Goal: Information Seeking & Learning: Learn about a topic

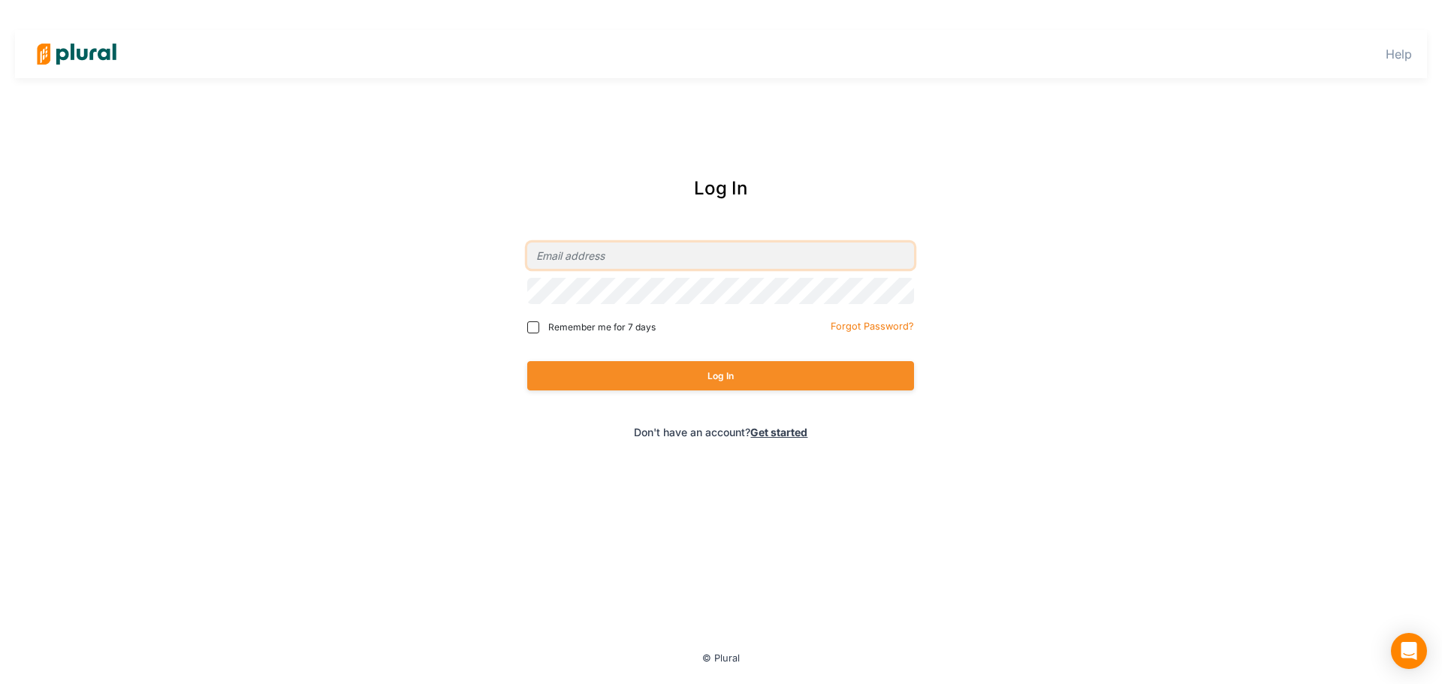
click at [638, 247] on input "email" at bounding box center [720, 256] width 387 height 26
click at [0, 0] on com-1password-button at bounding box center [0, 0] width 0 height 0
type input "[EMAIL_ADDRESS][PERSON_NAME][DOMAIN_NAME]"
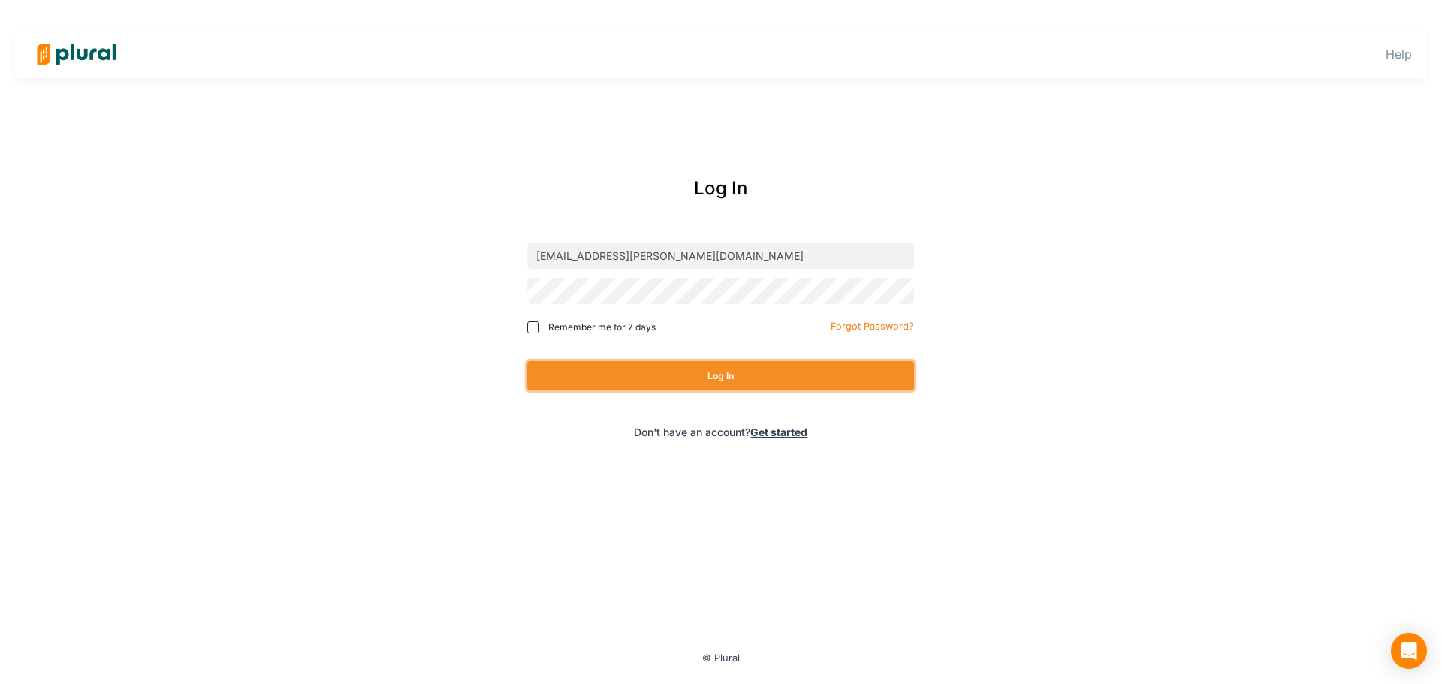
click at [659, 367] on button "Log In" at bounding box center [720, 375] width 387 height 29
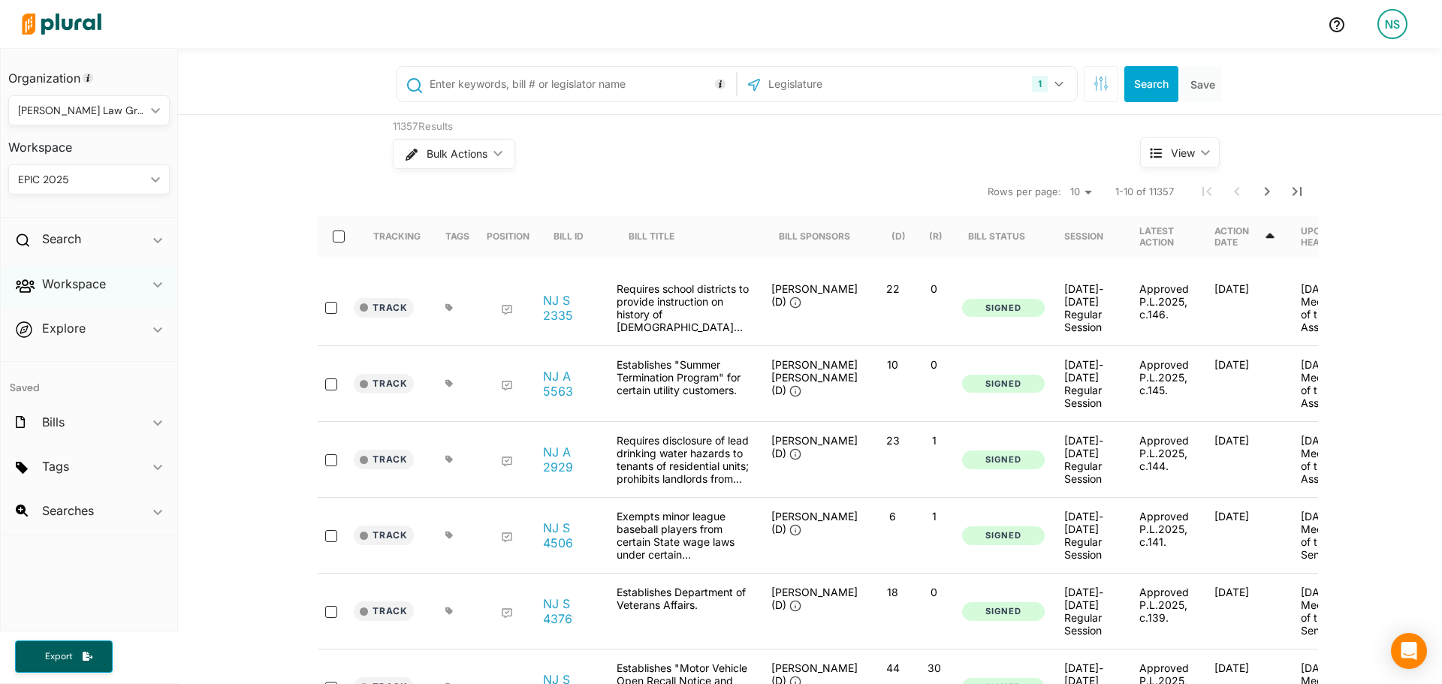
click at [140, 276] on div "Workspace ic_keyboard_arrow_down" at bounding box center [89, 287] width 176 height 41
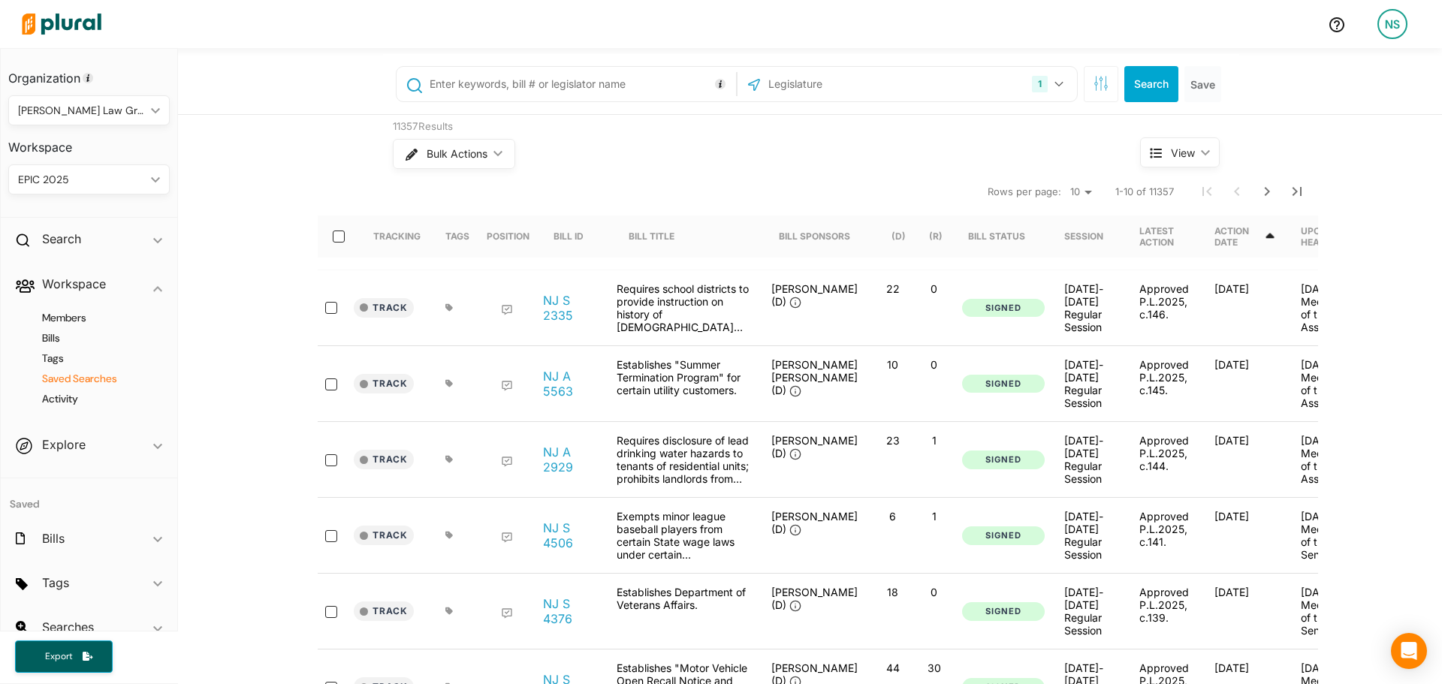
click at [70, 378] on h4 "Saved Searches" at bounding box center [92, 379] width 139 height 14
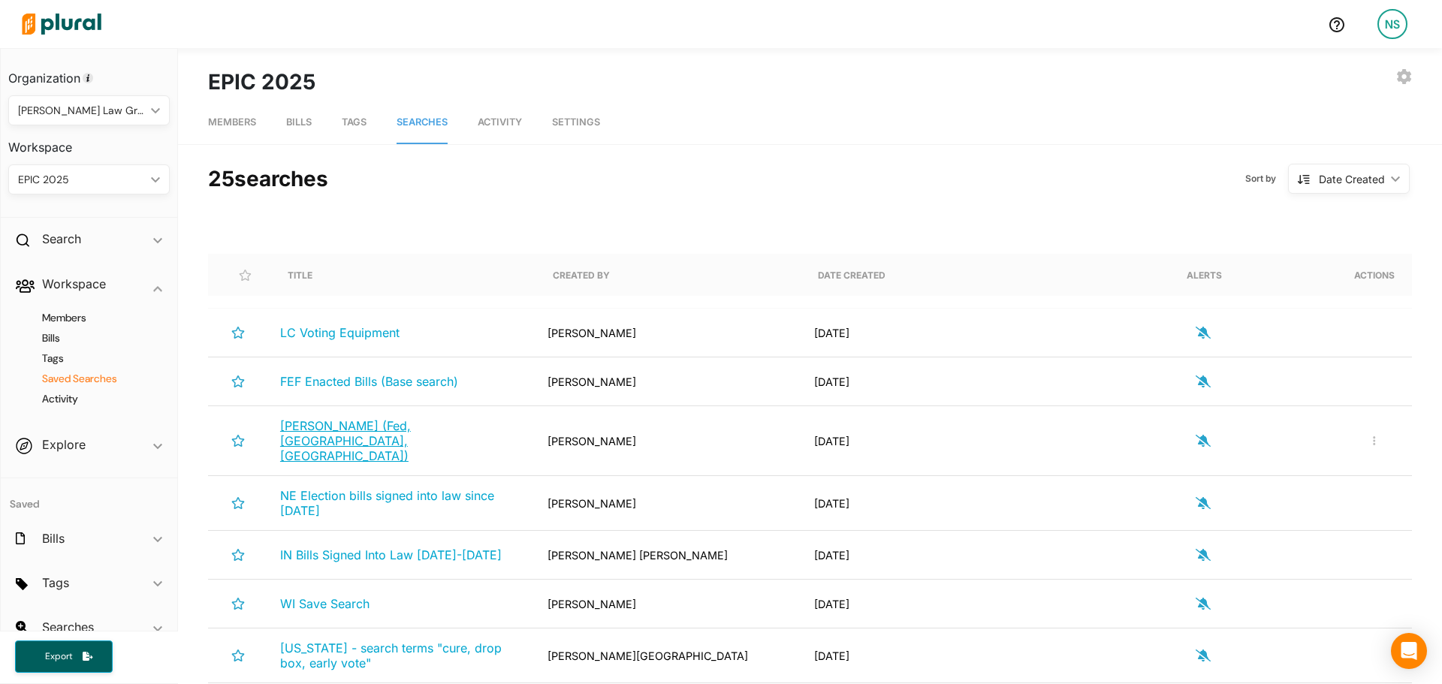
click at [371, 433] on span "[PERSON_NAME] (Fed, [GEOGRAPHIC_DATA], [GEOGRAPHIC_DATA])" at bounding box center [345, 440] width 131 height 45
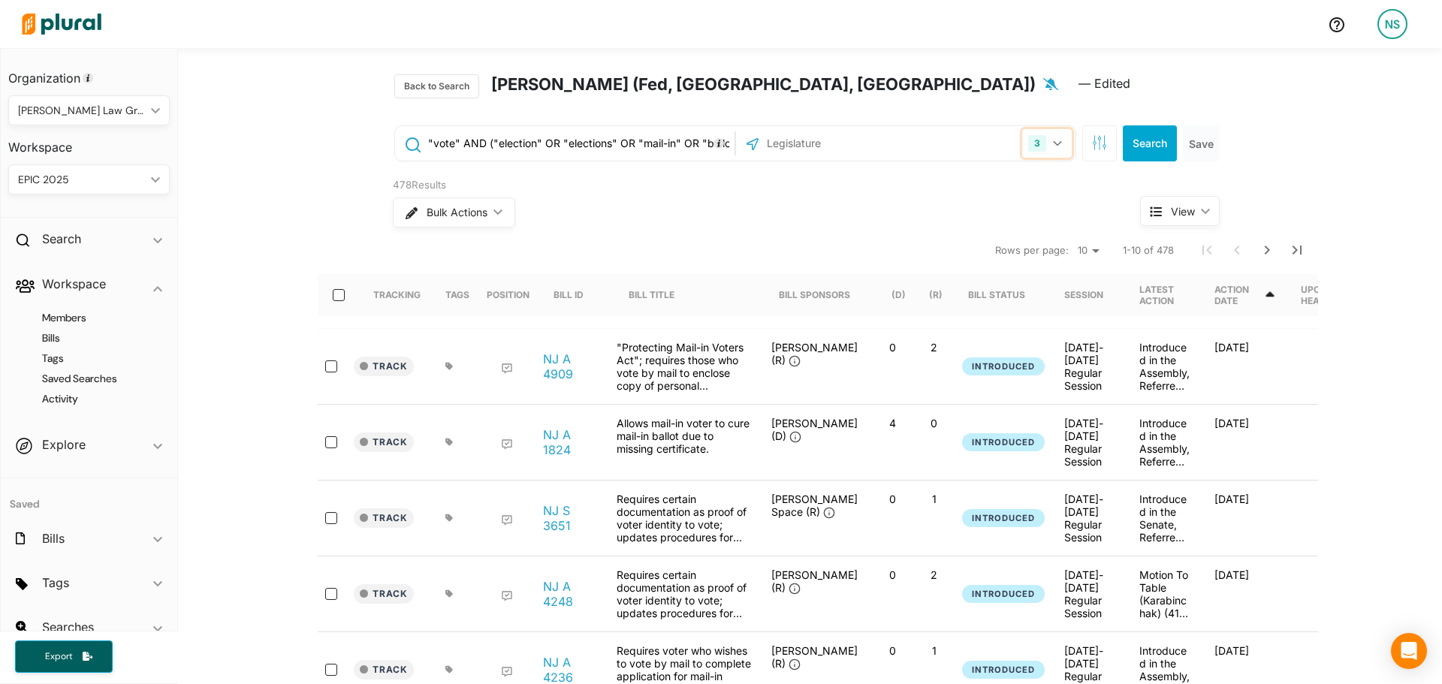
click at [1034, 138] on div "3" at bounding box center [1037, 143] width 18 height 17
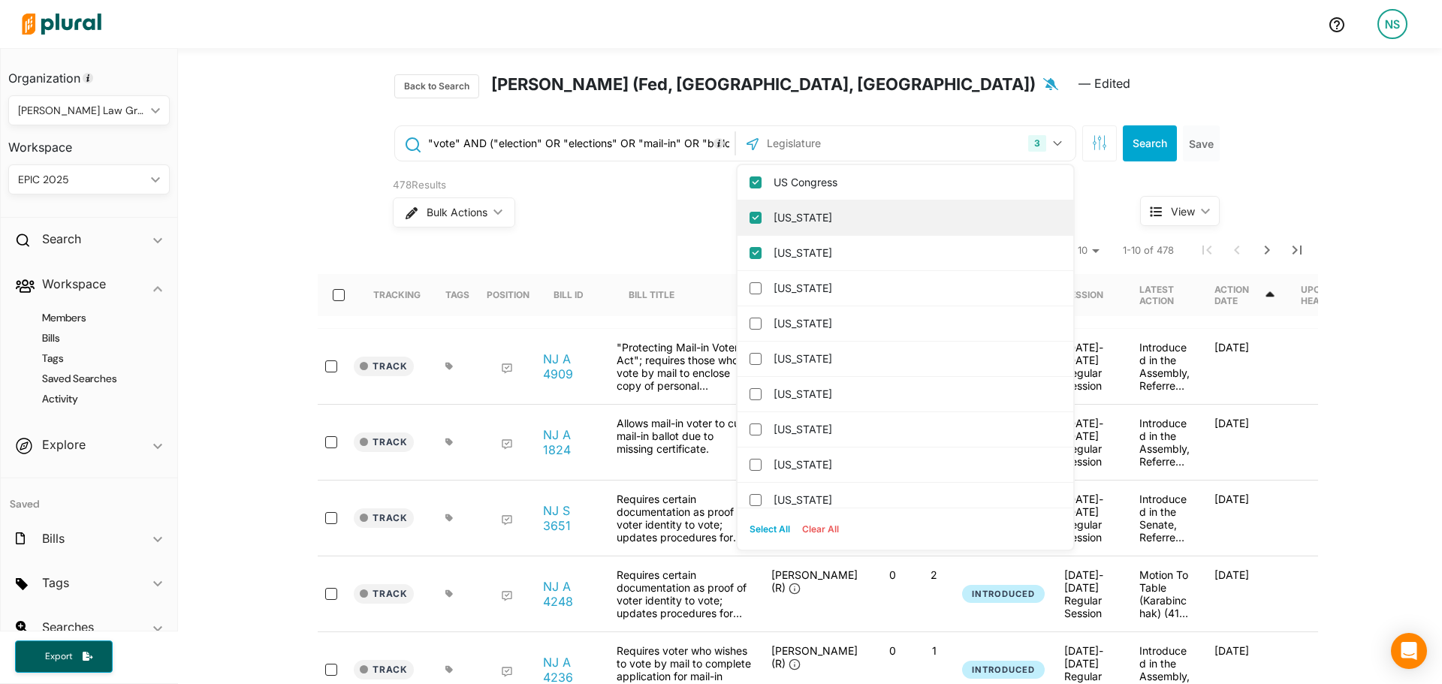
click at [806, 203] on div "[US_STATE]" at bounding box center [905, 217] width 336 height 35
click at [810, 212] on label "[US_STATE]" at bounding box center [915, 217] width 285 height 23
click at [761, 212] on input "[US_STATE]" at bounding box center [755, 218] width 12 height 12
click at [810, 213] on label "[US_STATE]" at bounding box center [915, 217] width 285 height 23
click at [761, 213] on input "[US_STATE]" at bounding box center [755, 218] width 12 height 12
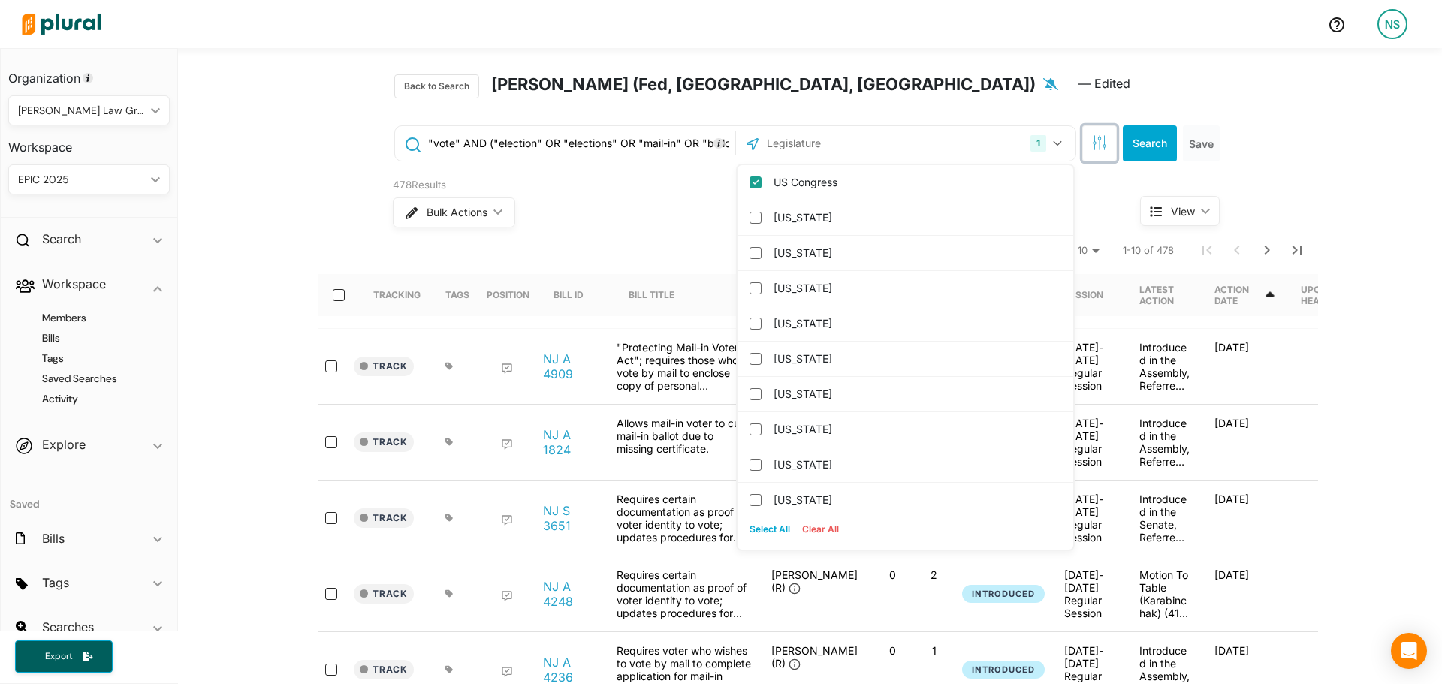
click at [1092, 136] on icon "button" at bounding box center [1099, 142] width 15 height 15
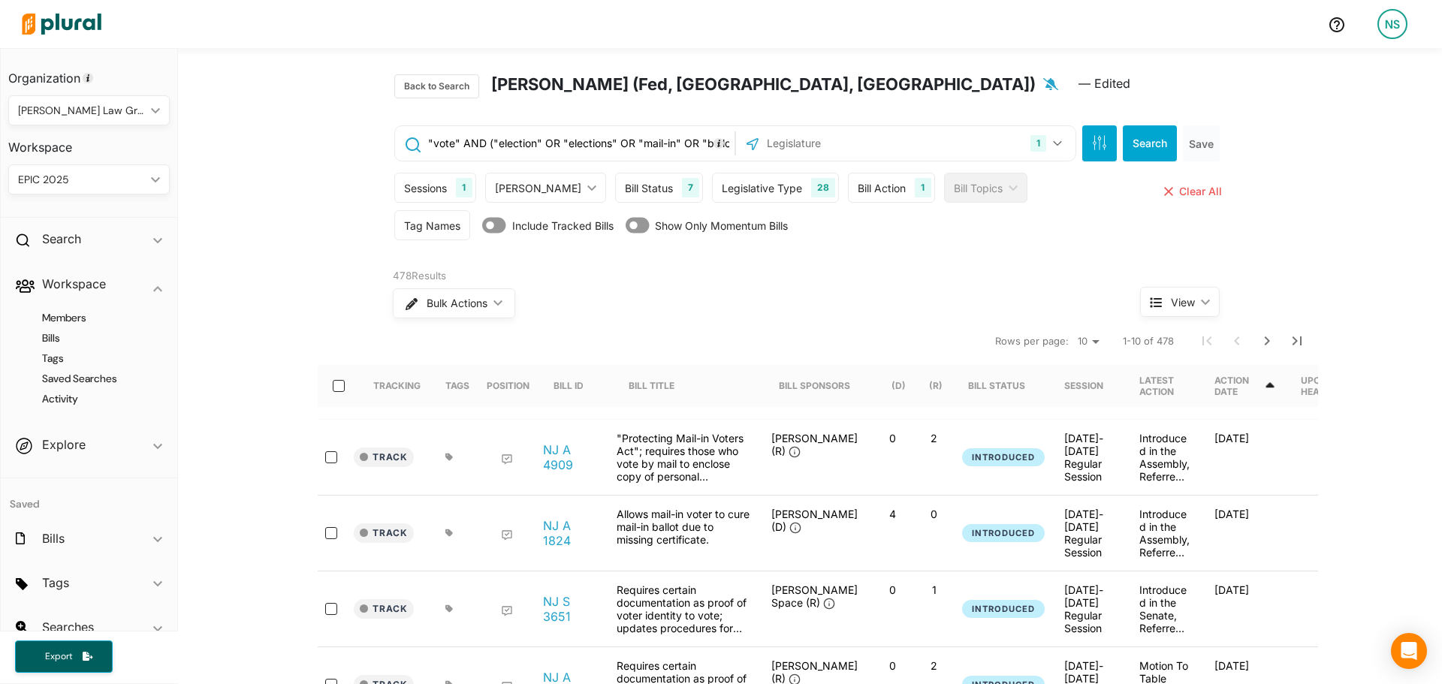
click at [482, 224] on icon at bounding box center [494, 225] width 24 height 21
click at [482, 224] on icon at bounding box center [494, 226] width 24 height 16
click at [404, 222] on div "Tag Names" at bounding box center [432, 226] width 56 height 16
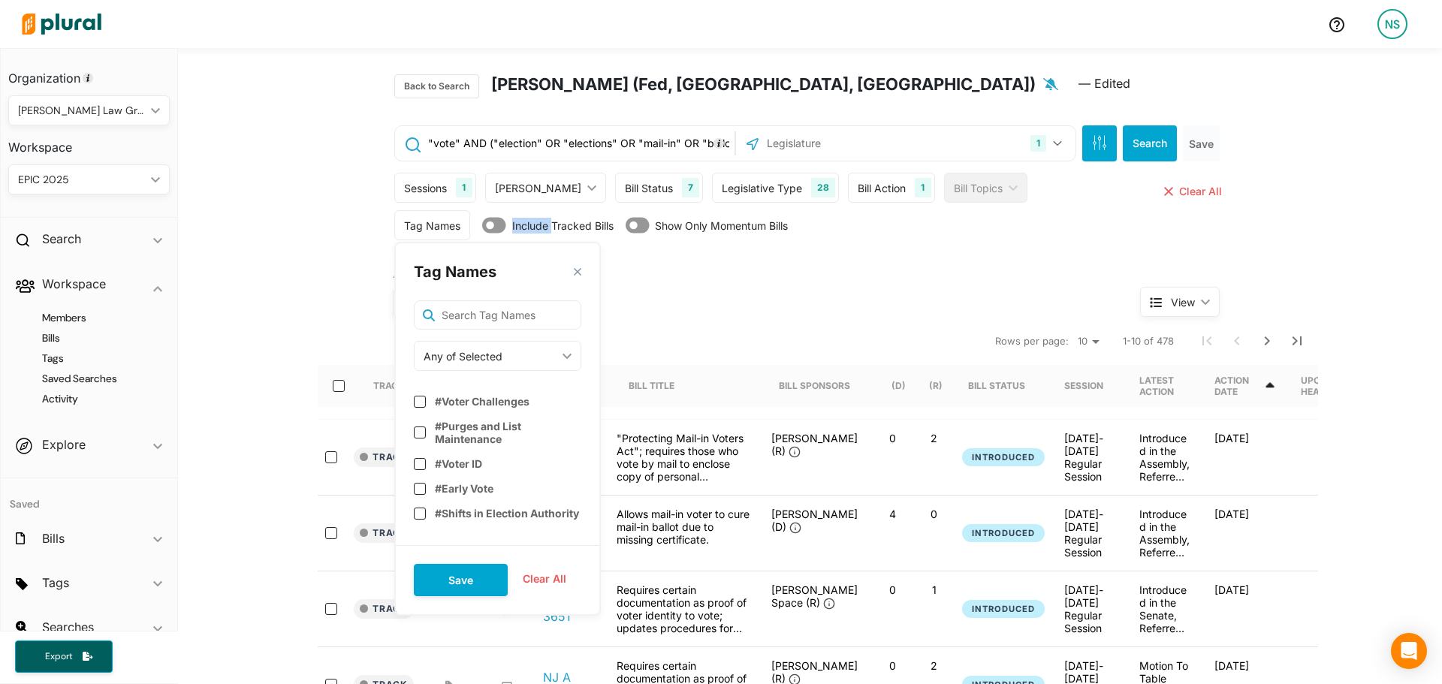
click at [476, 355] on div "Any of Selected" at bounding box center [490, 356] width 133 height 16
click at [475, 458] on div "None of Selected" at bounding box center [481, 460] width 110 height 13
click at [493, 315] on input "text" at bounding box center [497, 315] width 167 height 31
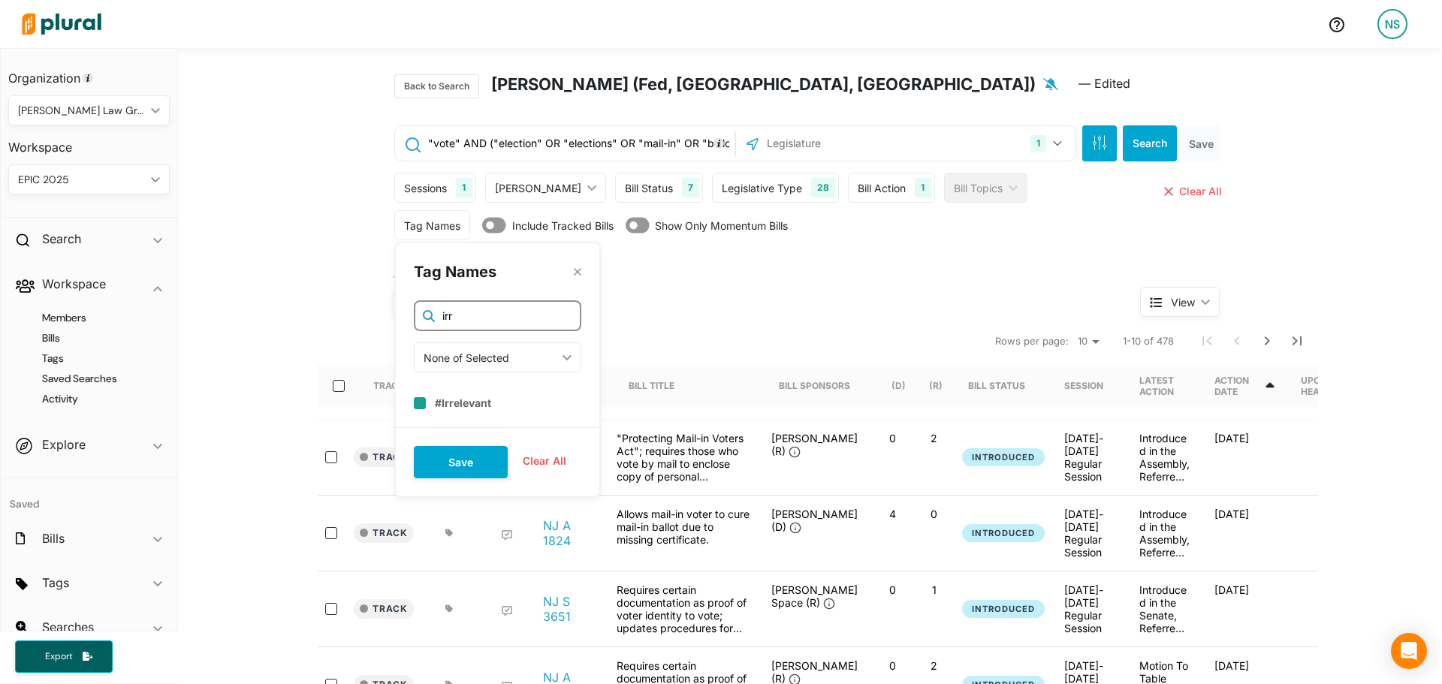
type input "irr"
click at [457, 405] on label "#Irrelevant" at bounding box center [463, 401] width 56 height 13
checkbox input "true"
click at [469, 477] on div "Tag Names close irr None of Selected ic_keyboard_arrow_down Any of Selected All…" at bounding box center [497, 369] width 206 height 255
drag, startPoint x: 476, startPoint y: 459, endPoint x: 838, endPoint y: 330, distance: 384.3
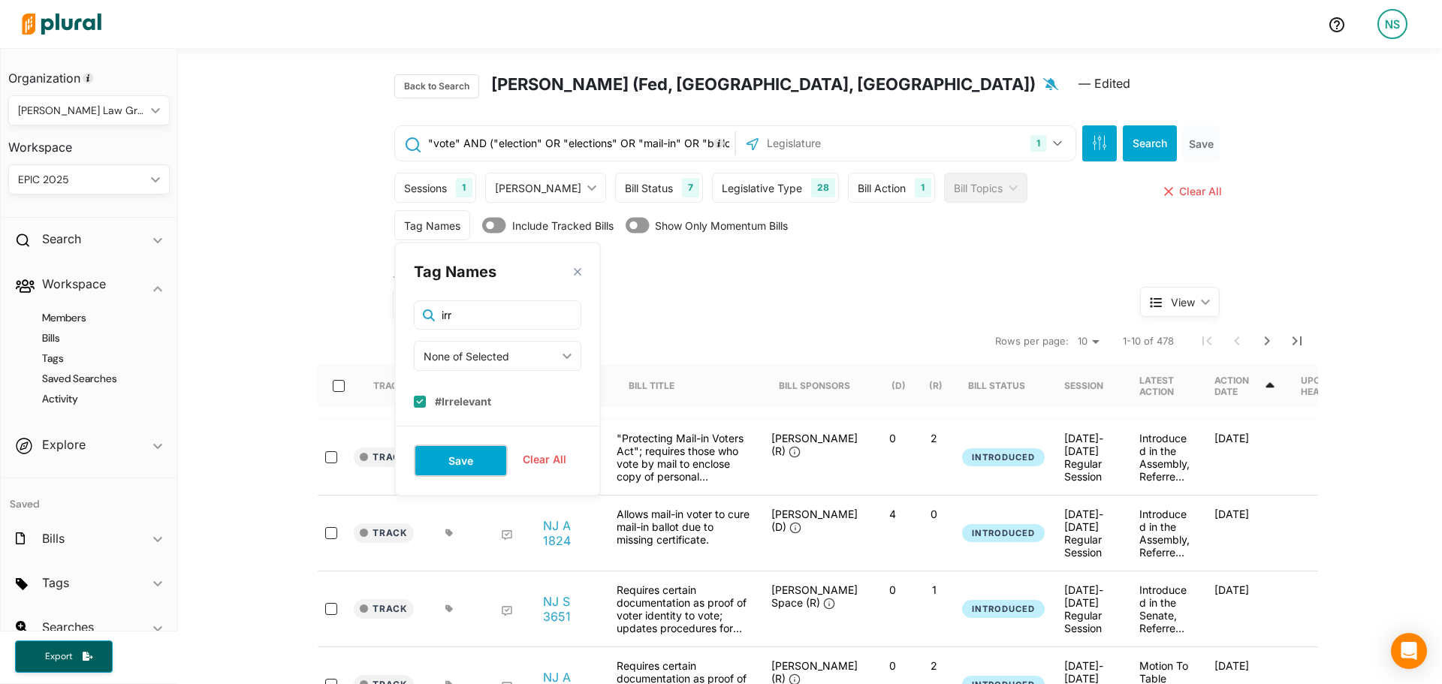
click at [478, 458] on button "Save" at bounding box center [461, 461] width 94 height 32
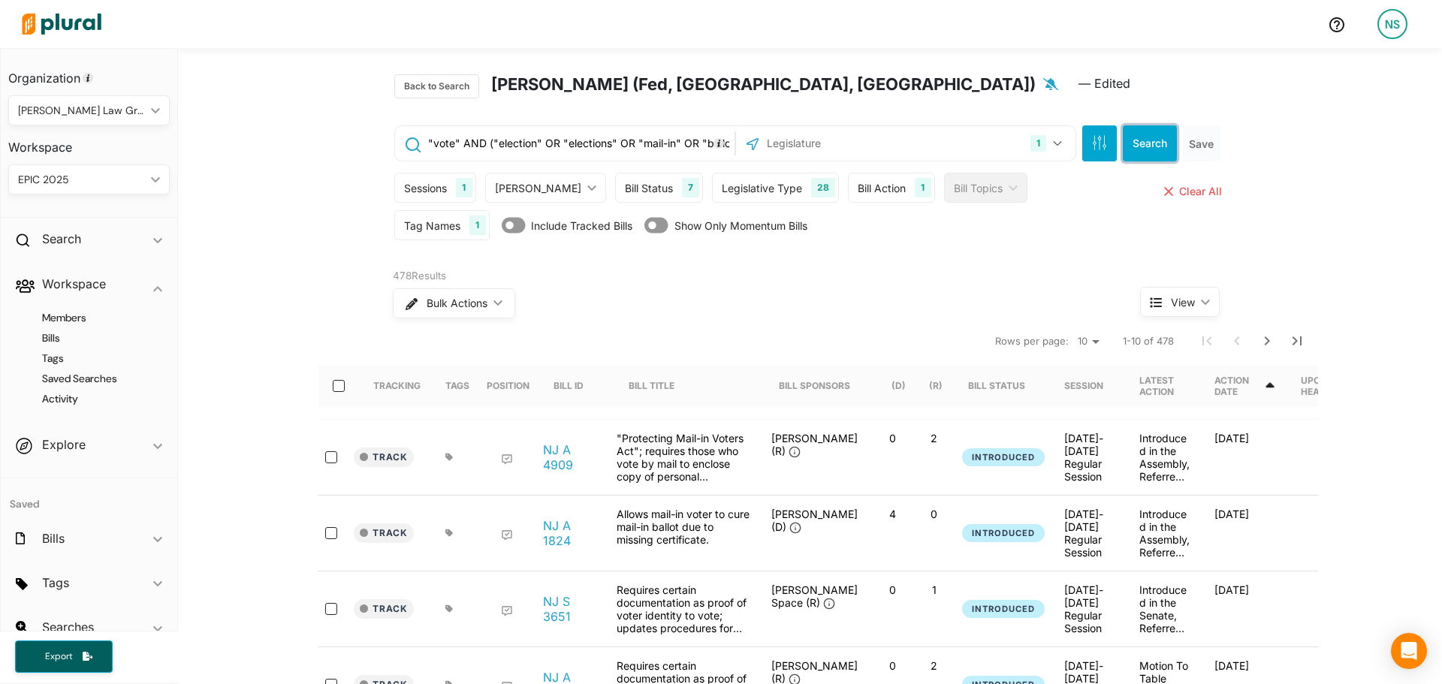
click at [1123, 146] on button "Search" at bounding box center [1150, 143] width 54 height 36
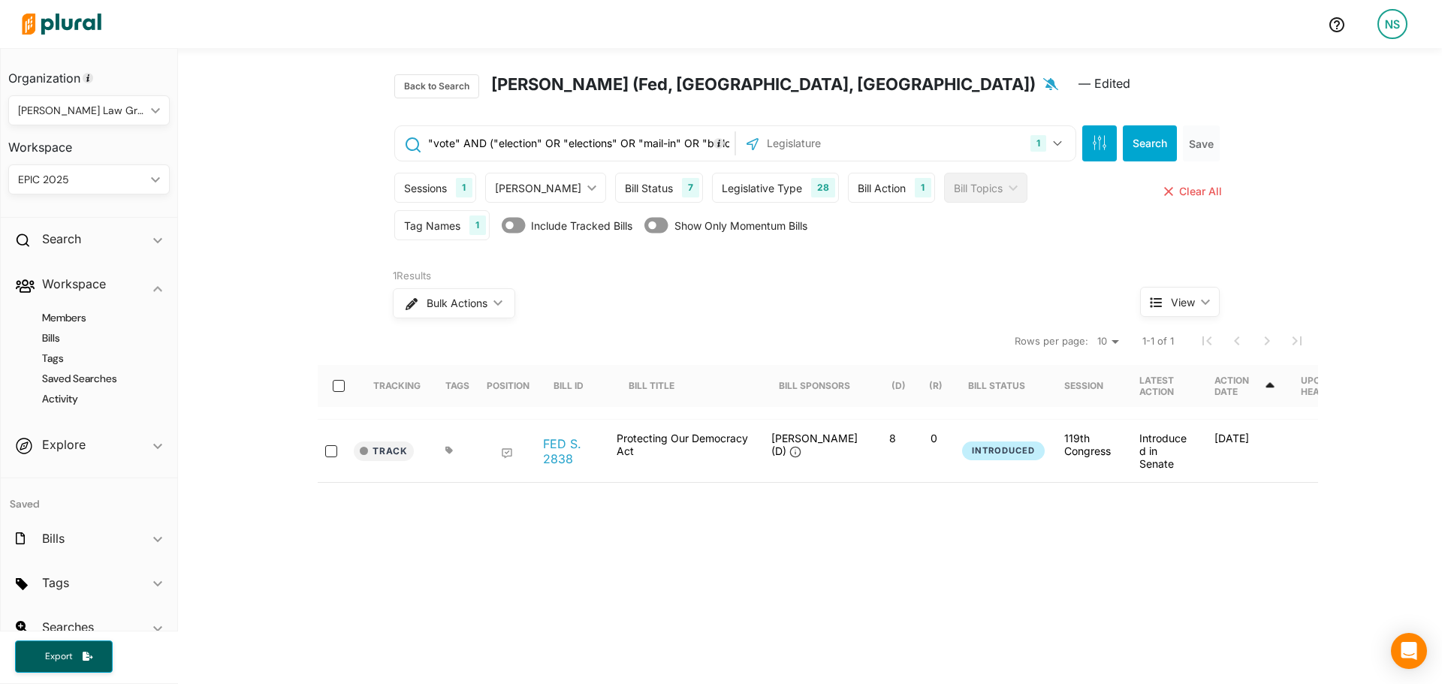
click at [447, 452] on icon at bounding box center [449, 451] width 8 height 8
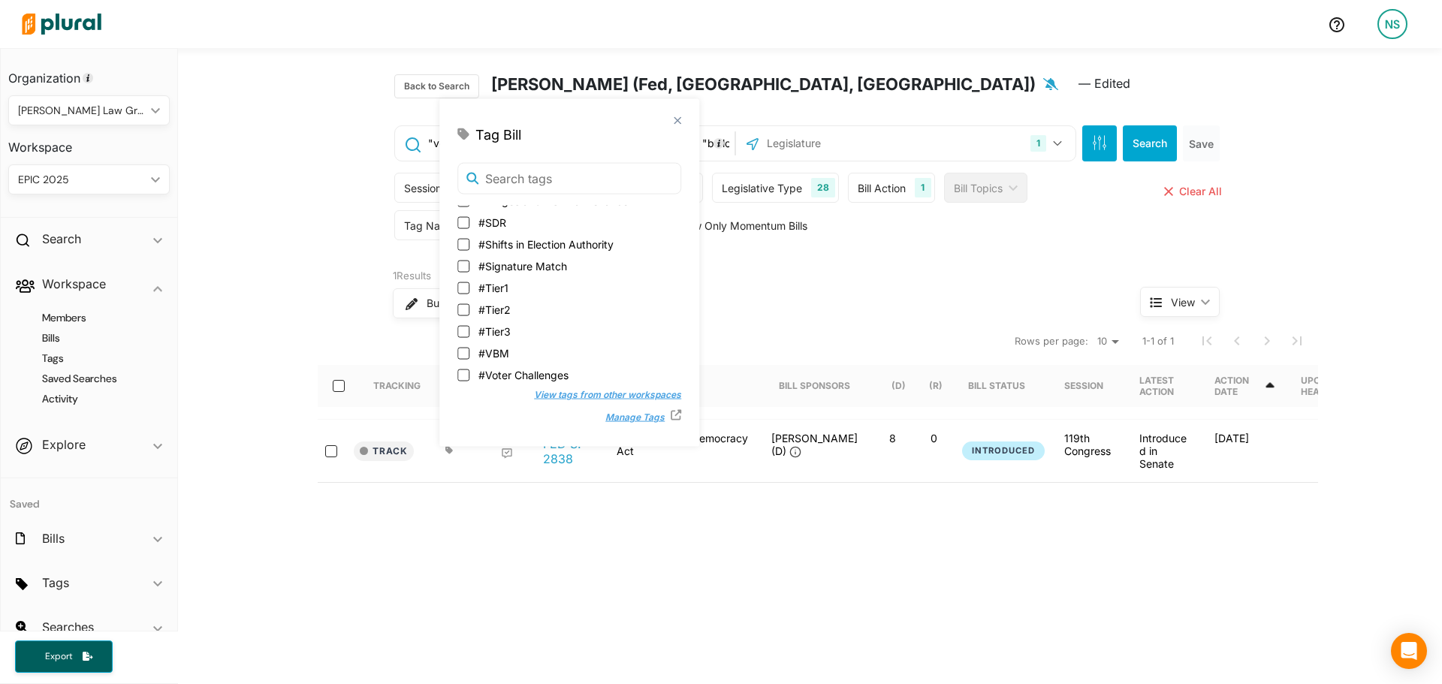
scroll to position [300, 0]
click at [492, 303] on span "#Tier3" at bounding box center [494, 305] width 32 height 16
click at [469, 303] on input "#Tier3" at bounding box center [463, 305] width 12 height 12
checkbox input "true"
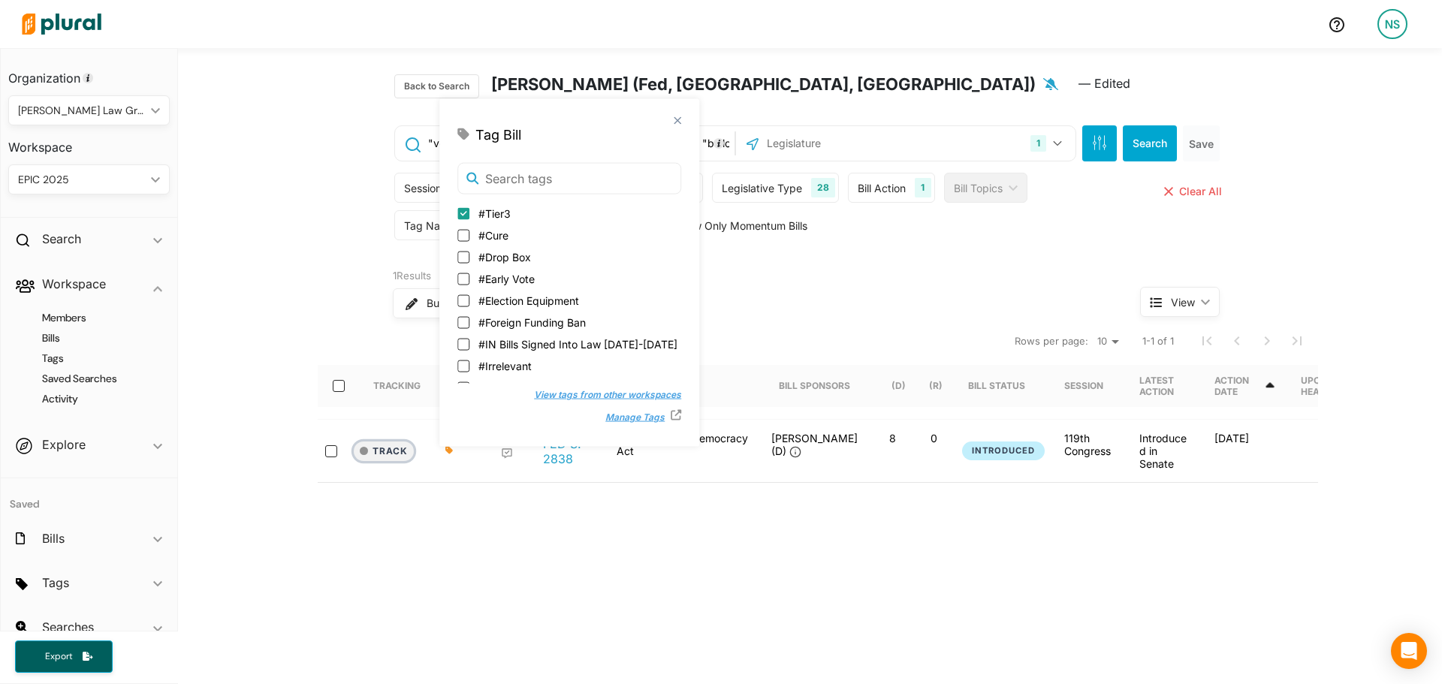
click at [390, 448] on button "Track" at bounding box center [384, 452] width 60 height 20
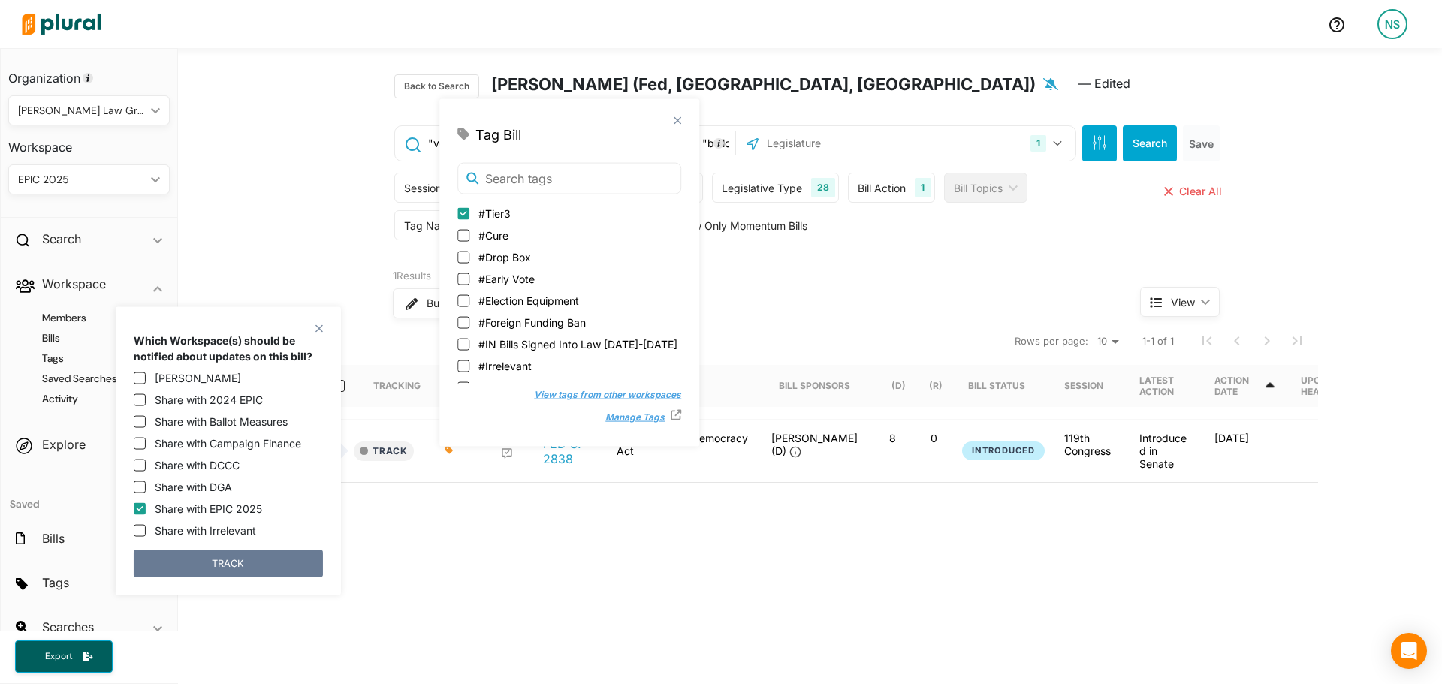
click at [219, 561] on button "TRACK" at bounding box center [228, 563] width 189 height 27
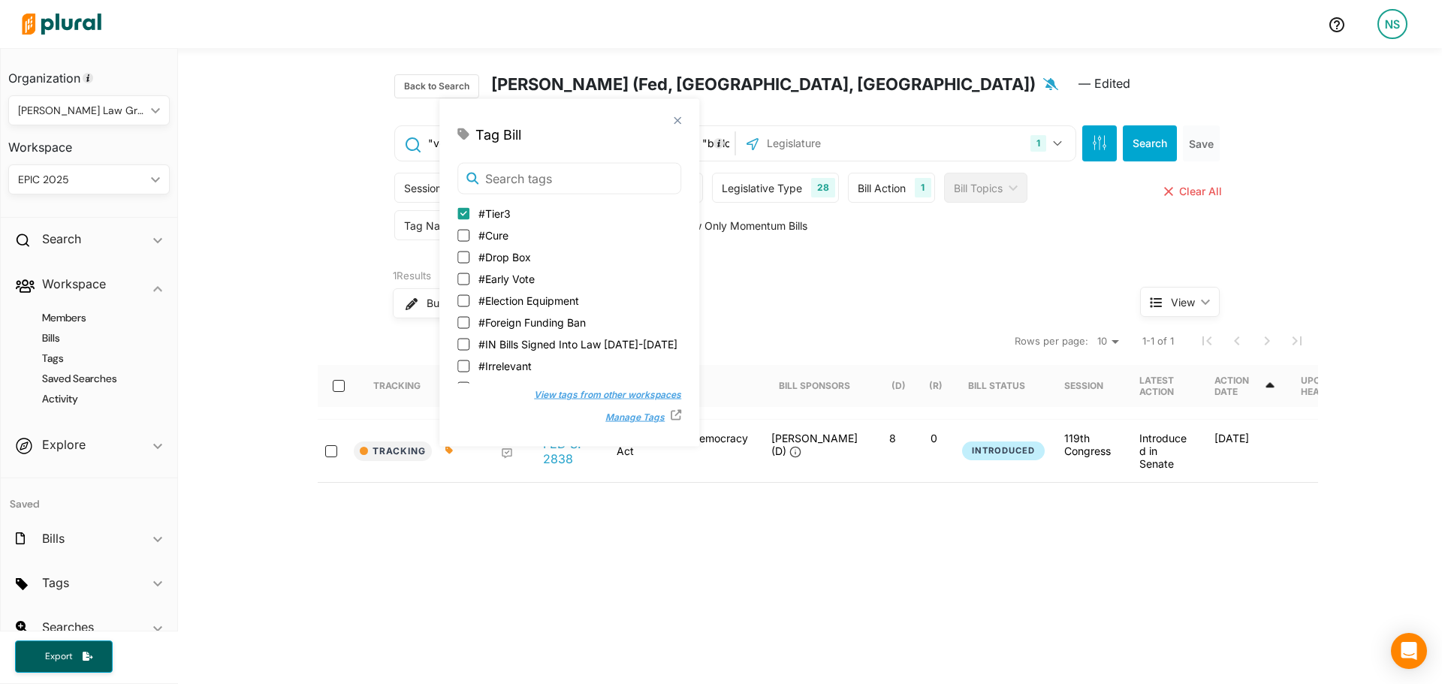
click at [596, 602] on div "Tracking Tags Position Bill ID Bill Title Bill Sponsors (D) (R) Bill Status Ses…" at bounding box center [818, 498] width 1000 height 342
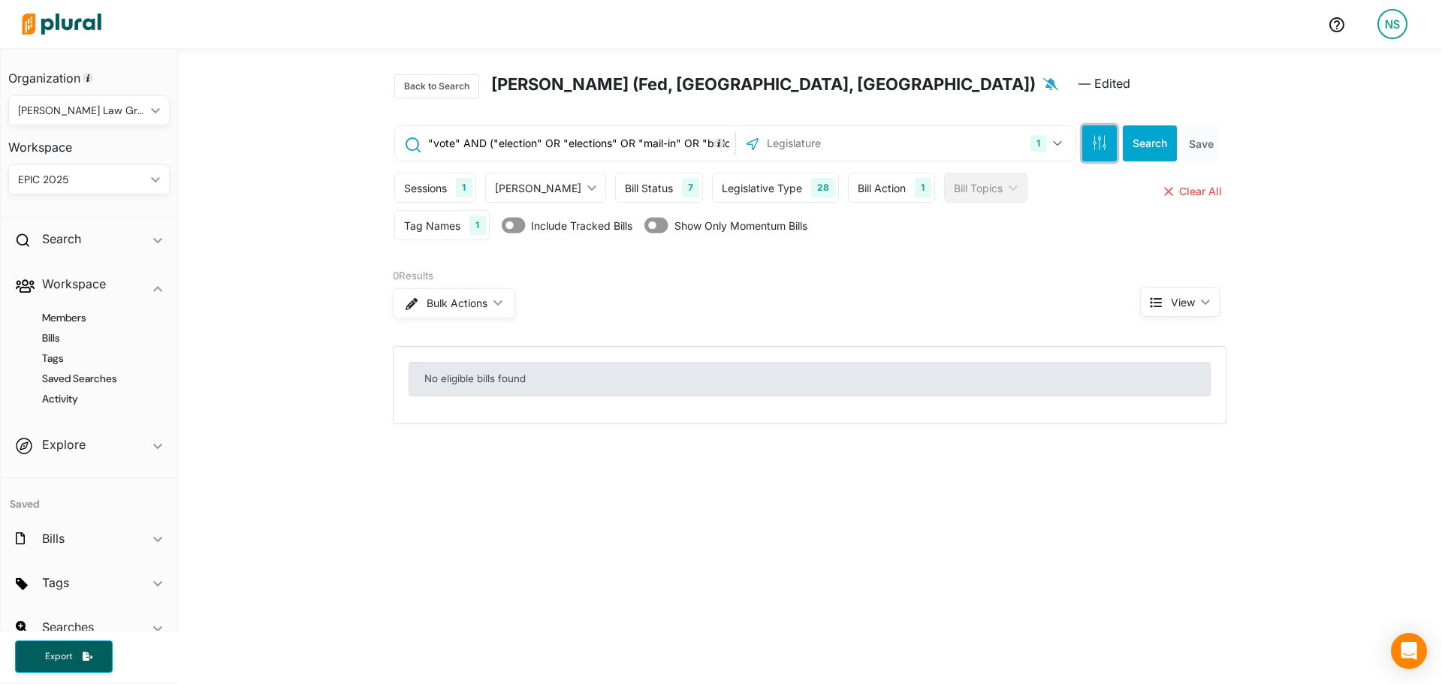
click at [1084, 161] on button "button" at bounding box center [1099, 143] width 35 height 36
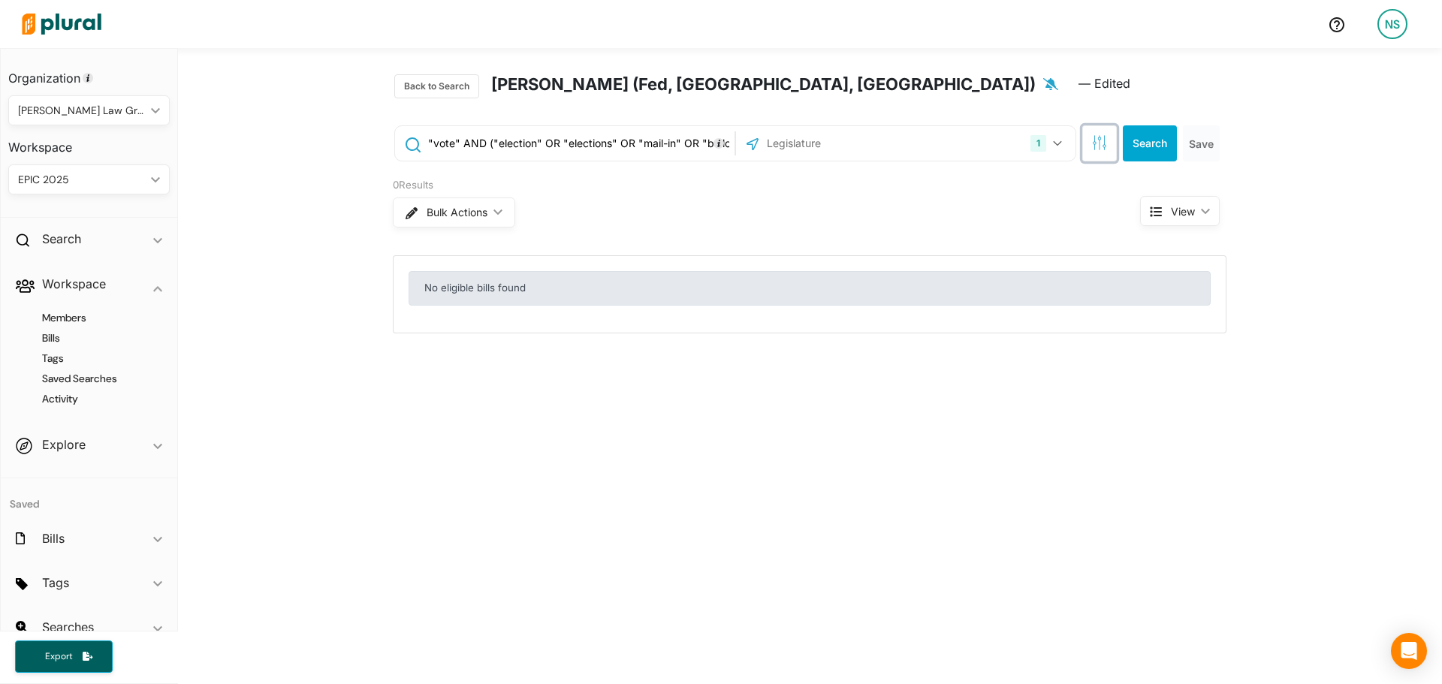
click at [1084, 125] on button "button" at bounding box center [1099, 143] width 35 height 36
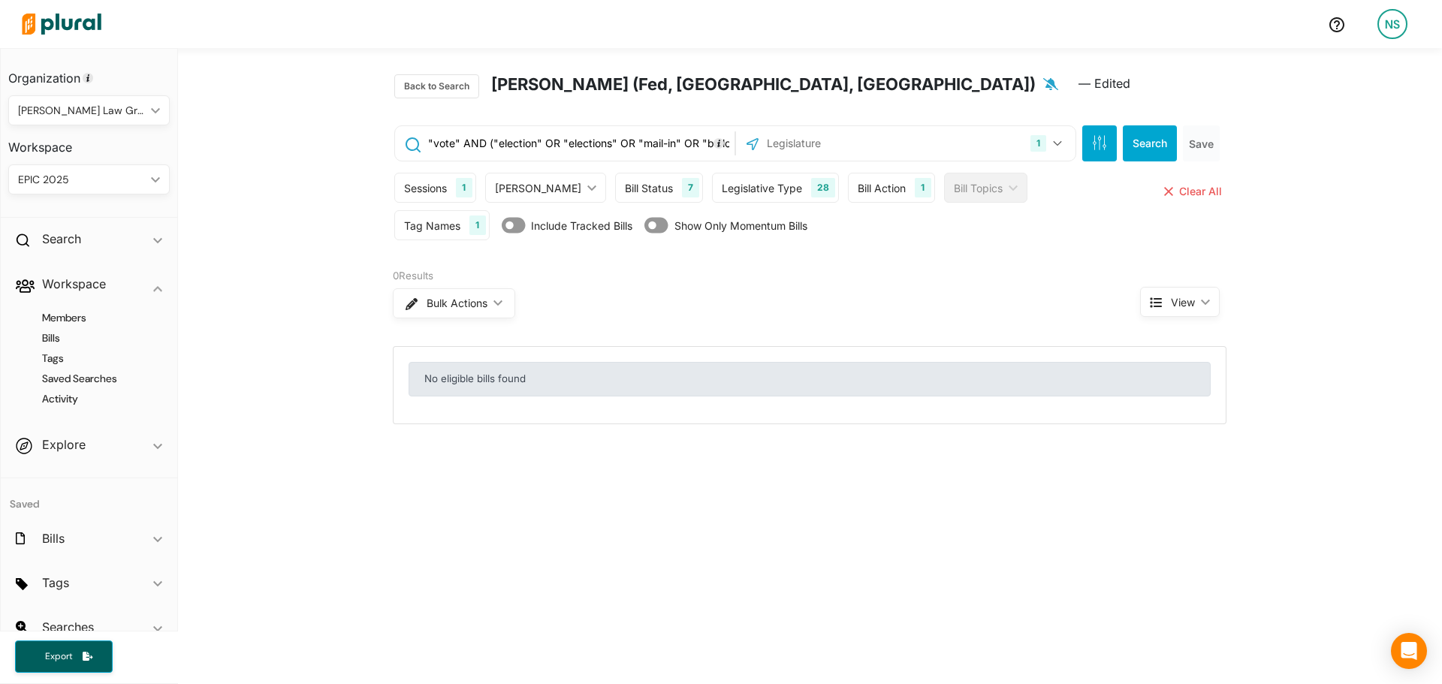
click at [956, 134] on div "1 US Congress [US_STATE] [US_STATE] [US_STATE] [US_STATE] [US_STATE] [US_STATE]…" at bounding box center [906, 143] width 332 height 29
click at [1037, 145] on div "1" at bounding box center [1038, 143] width 16 height 17
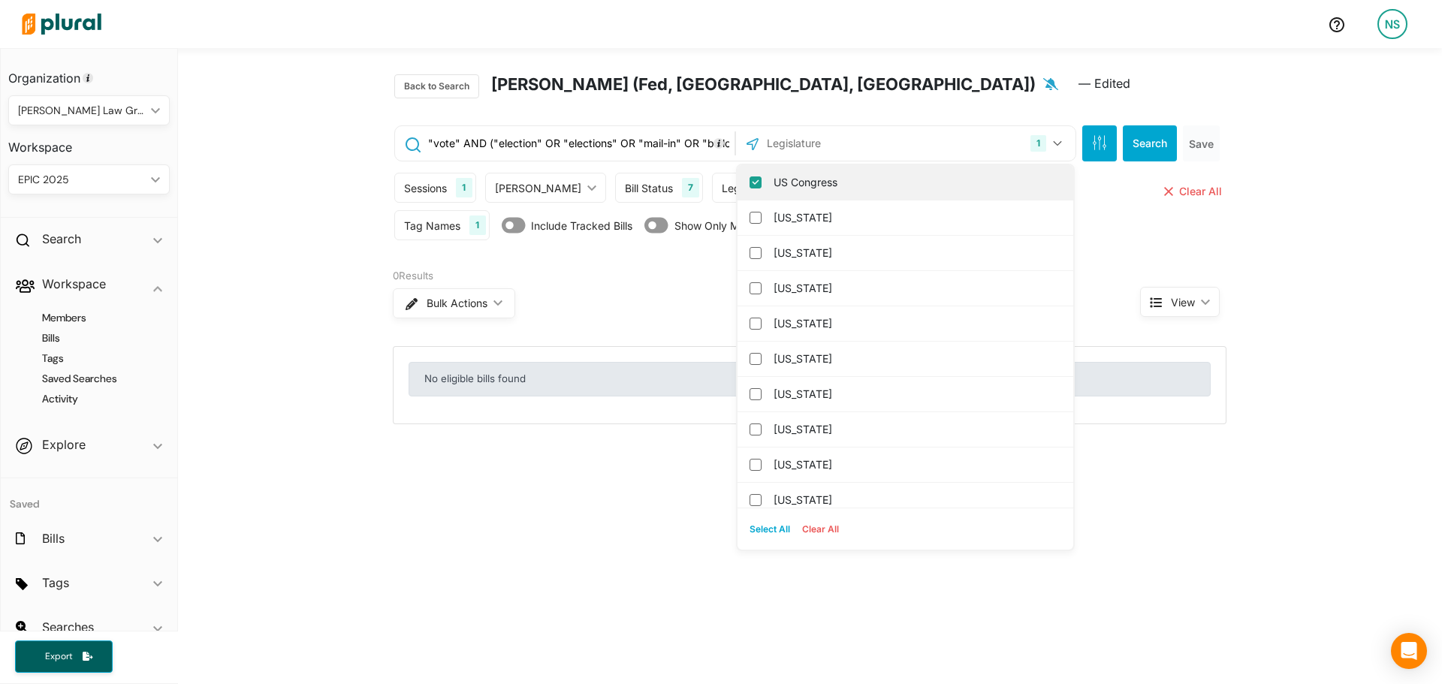
click at [851, 186] on label "US Congress" at bounding box center [915, 182] width 285 height 23
click at [761, 186] on input "US Congress" at bounding box center [755, 182] width 12 height 12
checkbox input "false"
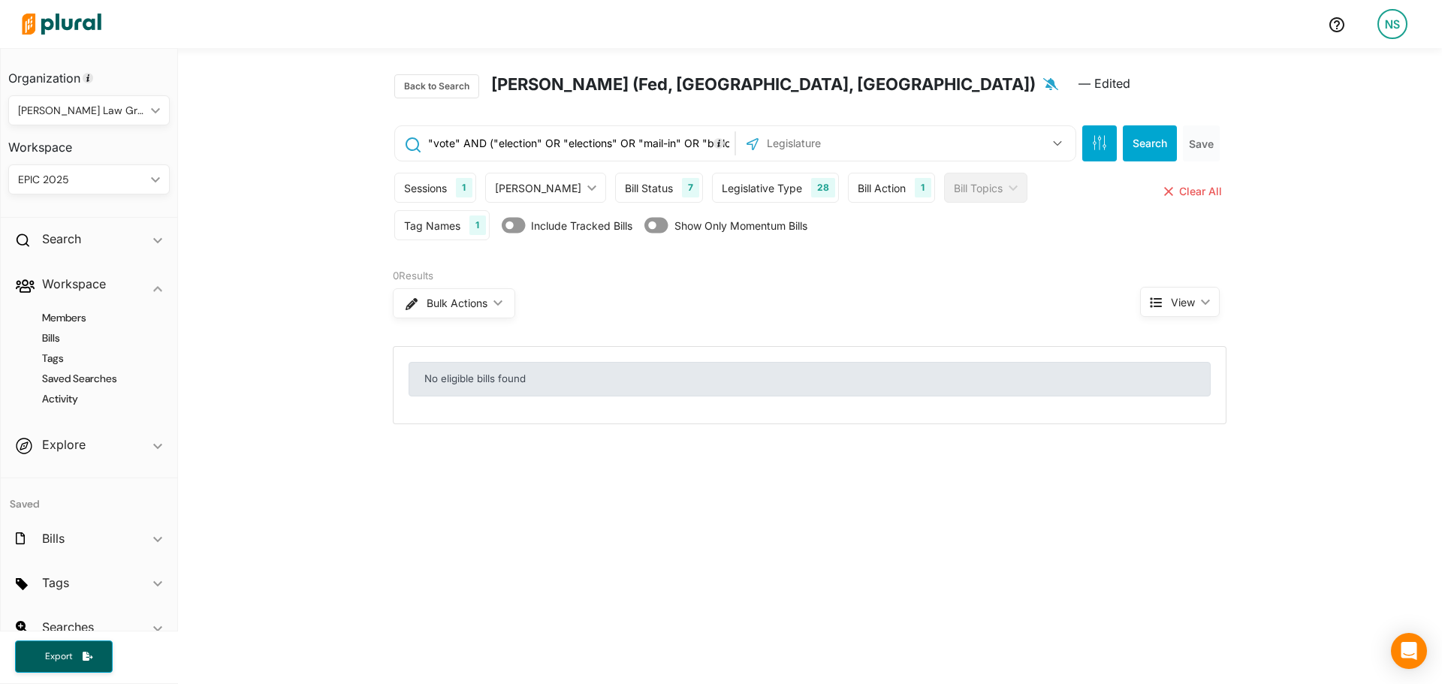
click at [821, 156] on input "text" at bounding box center [845, 143] width 161 height 29
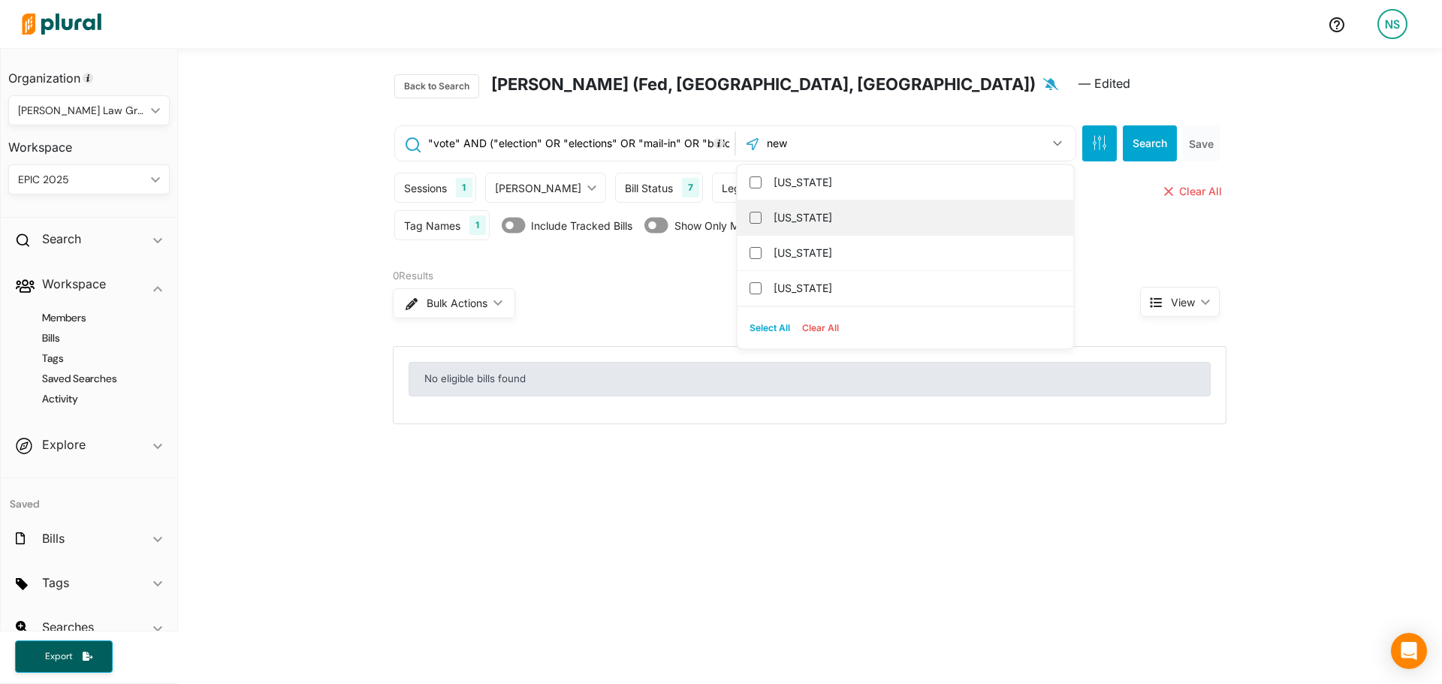
type input "new"
click at [825, 206] on div "[US_STATE]" at bounding box center [905, 217] width 336 height 35
click at [825, 210] on label "[US_STATE]" at bounding box center [915, 217] width 285 height 23
click at [761, 212] on input "[US_STATE]" at bounding box center [755, 218] width 12 height 12
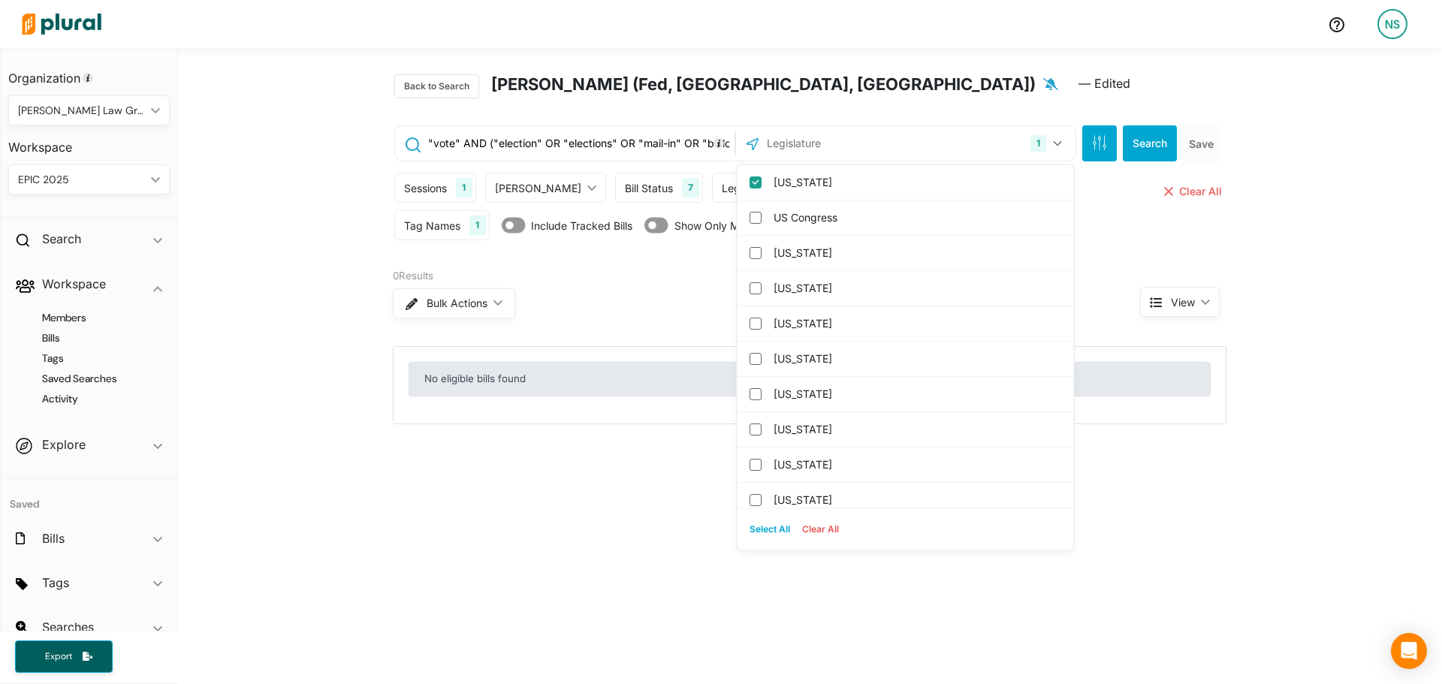
click at [1115, 137] on div "Search Save" at bounding box center [1152, 143] width 146 height 36
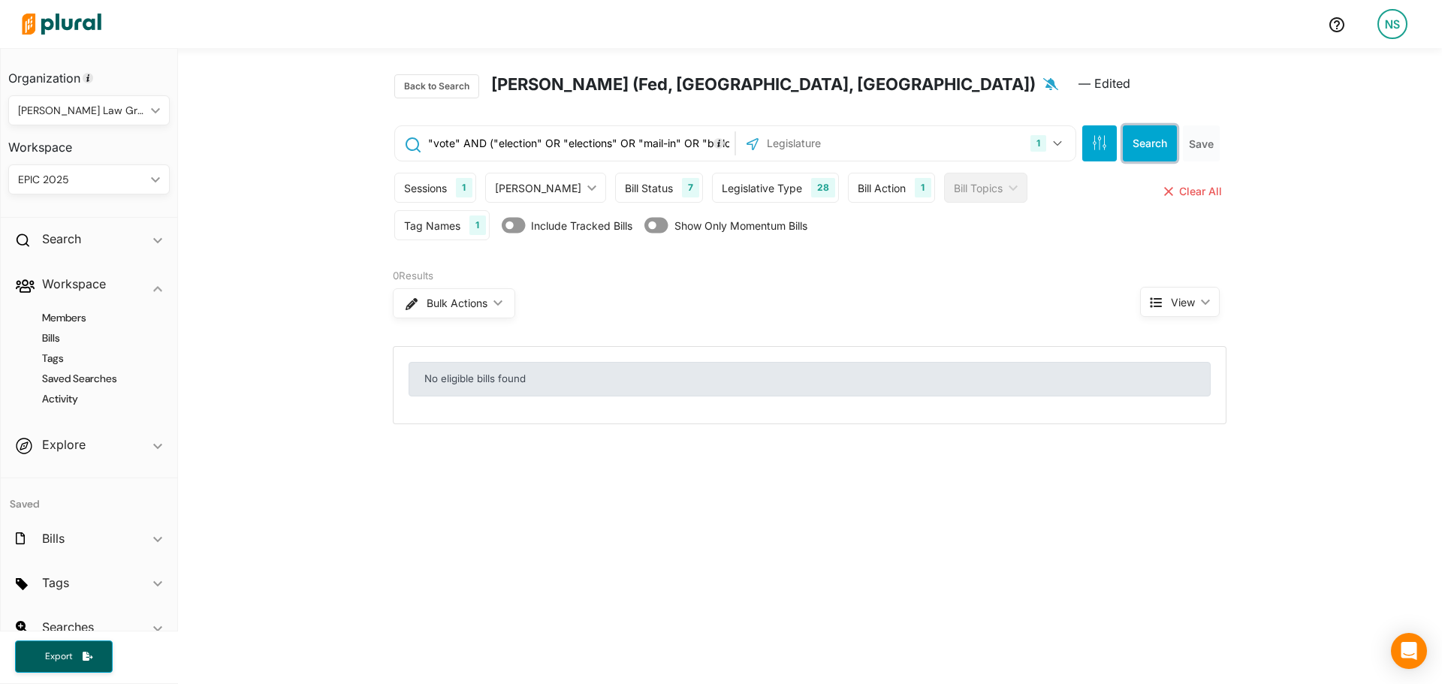
click at [1134, 137] on button "Search" at bounding box center [1150, 143] width 54 height 36
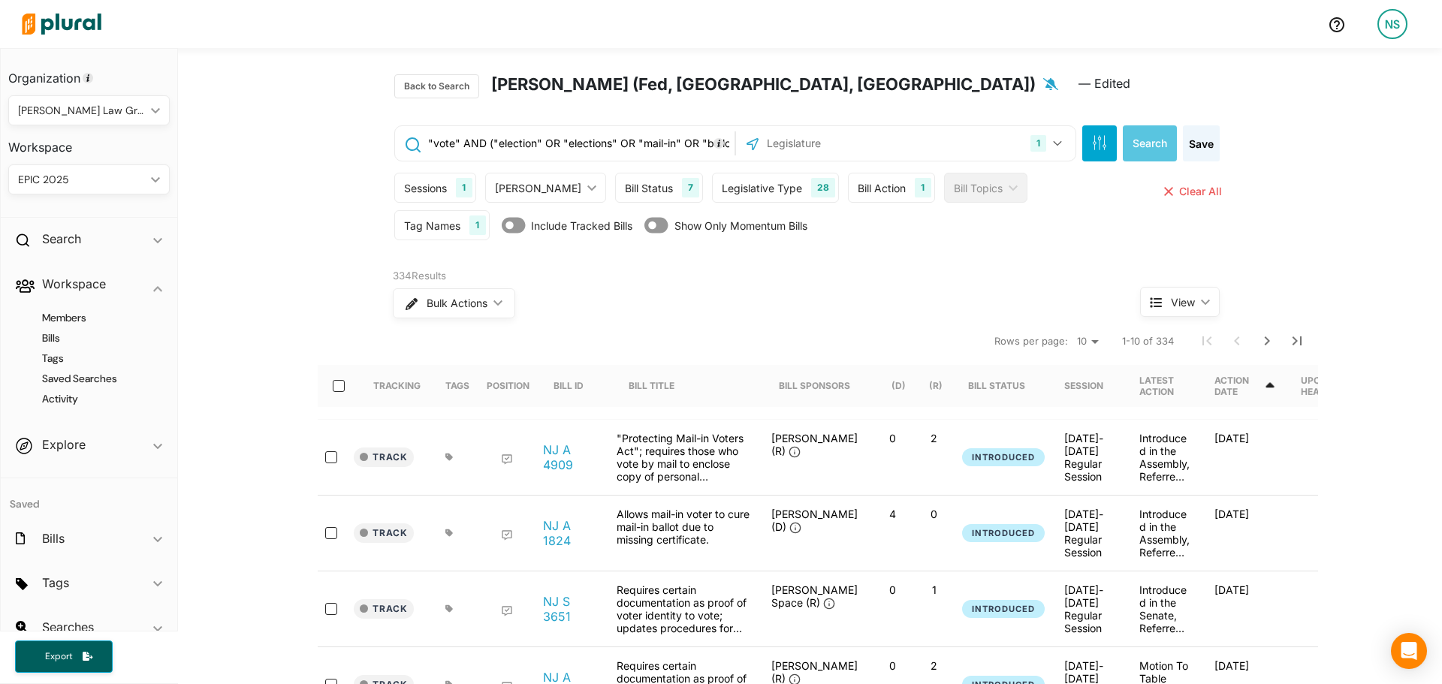
click at [1235, 385] on div "Action Date" at bounding box center [1238, 386] width 49 height 23
click at [1243, 384] on div "Action Date" at bounding box center [1238, 386] width 49 height 23
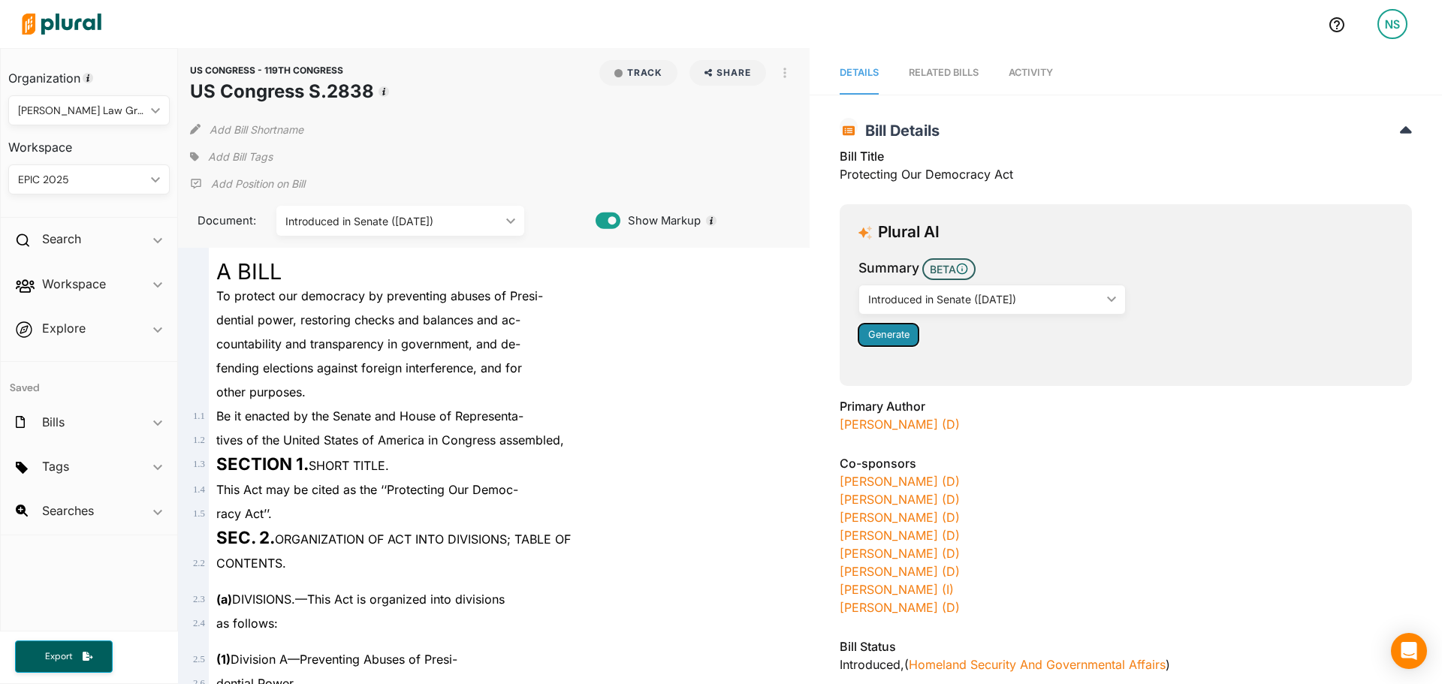
click at [885, 342] on button "Generate" at bounding box center [888, 335] width 60 height 23
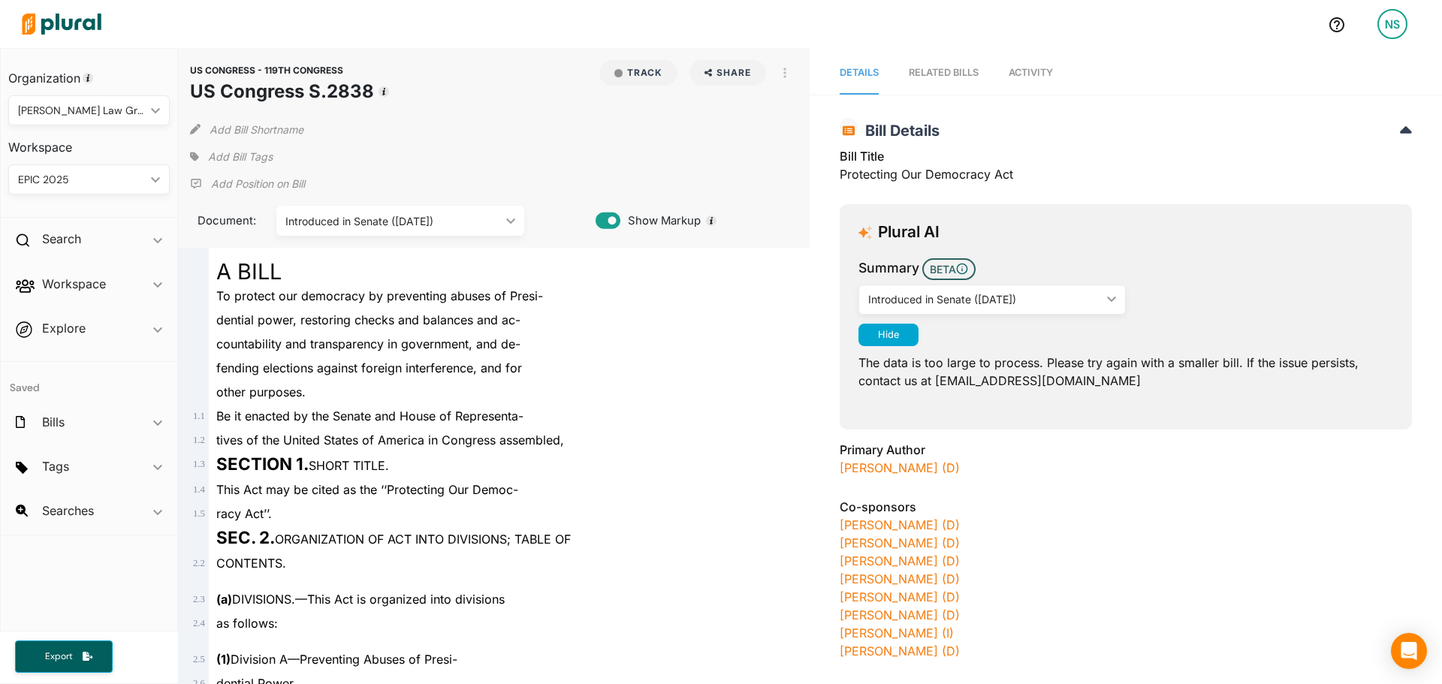
click at [1011, 363] on div "The data is too large to process. Please try again with a smaller bill. If the …" at bounding box center [1125, 368] width 535 height 44
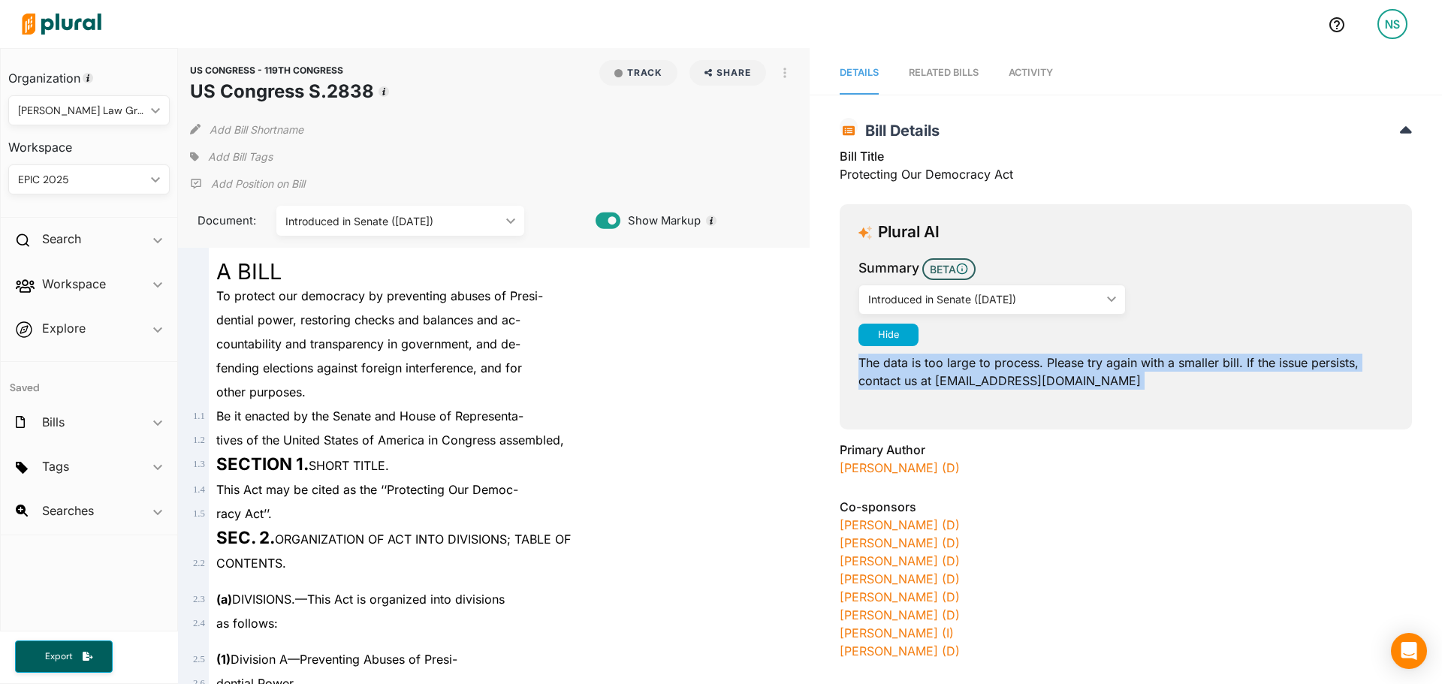
click at [1011, 363] on div "The data is too large to process. Please try again with a smaller bill. If the …" at bounding box center [1125, 368] width 535 height 44
click at [1063, 390] on div "Summary BETA Introduced in Senate (9/17/2025) ic_keyboard_arrow_down Introduced…" at bounding box center [1125, 328] width 535 height 140
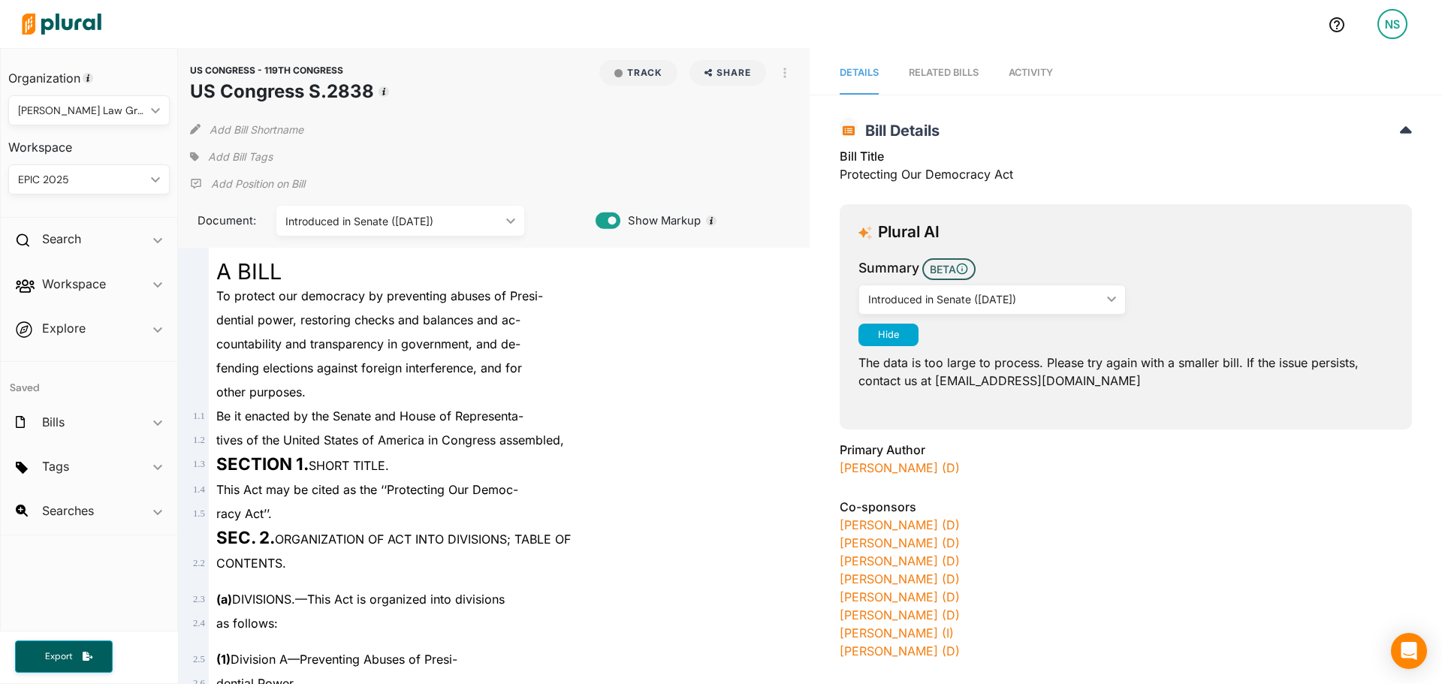
click at [463, 275] on div "A BILL" at bounding box center [501, 266] width 584 height 36
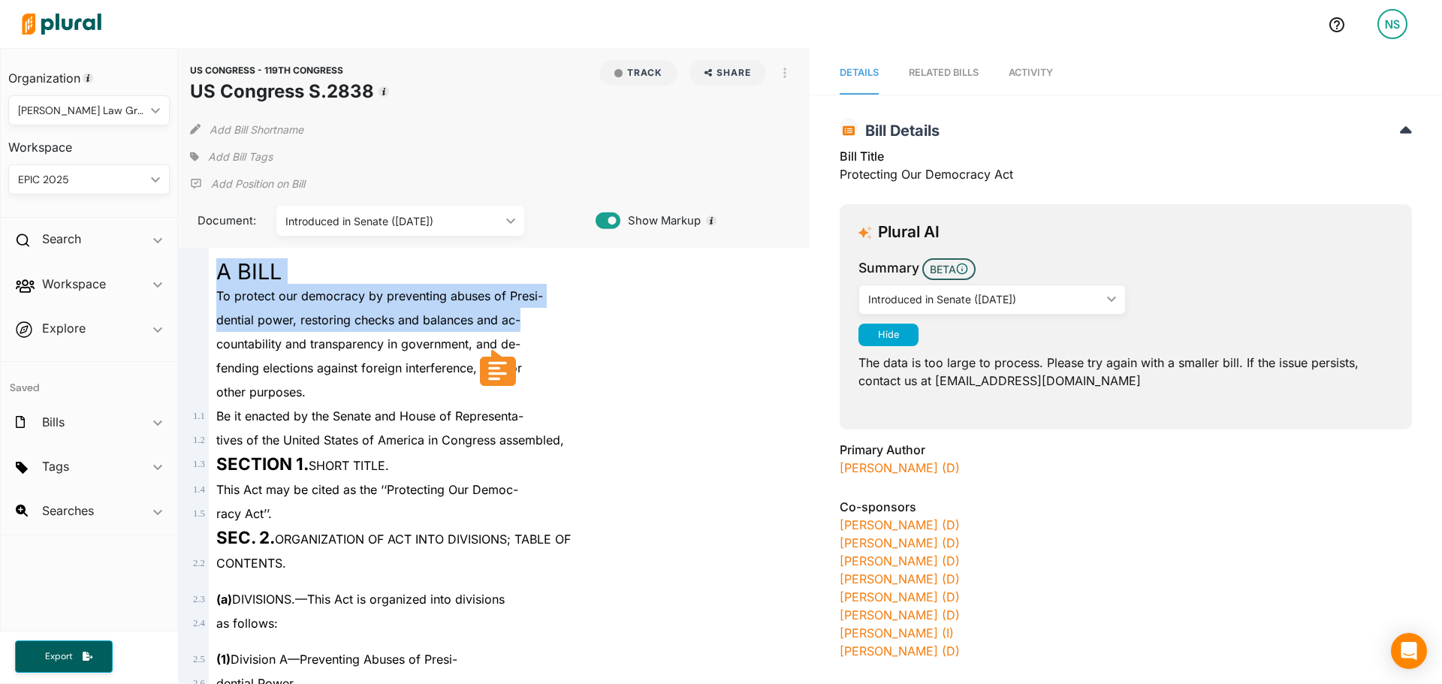
drag, startPoint x: 463, startPoint y: 275, endPoint x: 478, endPoint y: 340, distance: 67.2
click at [478, 340] on span "countability and transparency in government, and de-" at bounding box center [368, 343] width 304 height 15
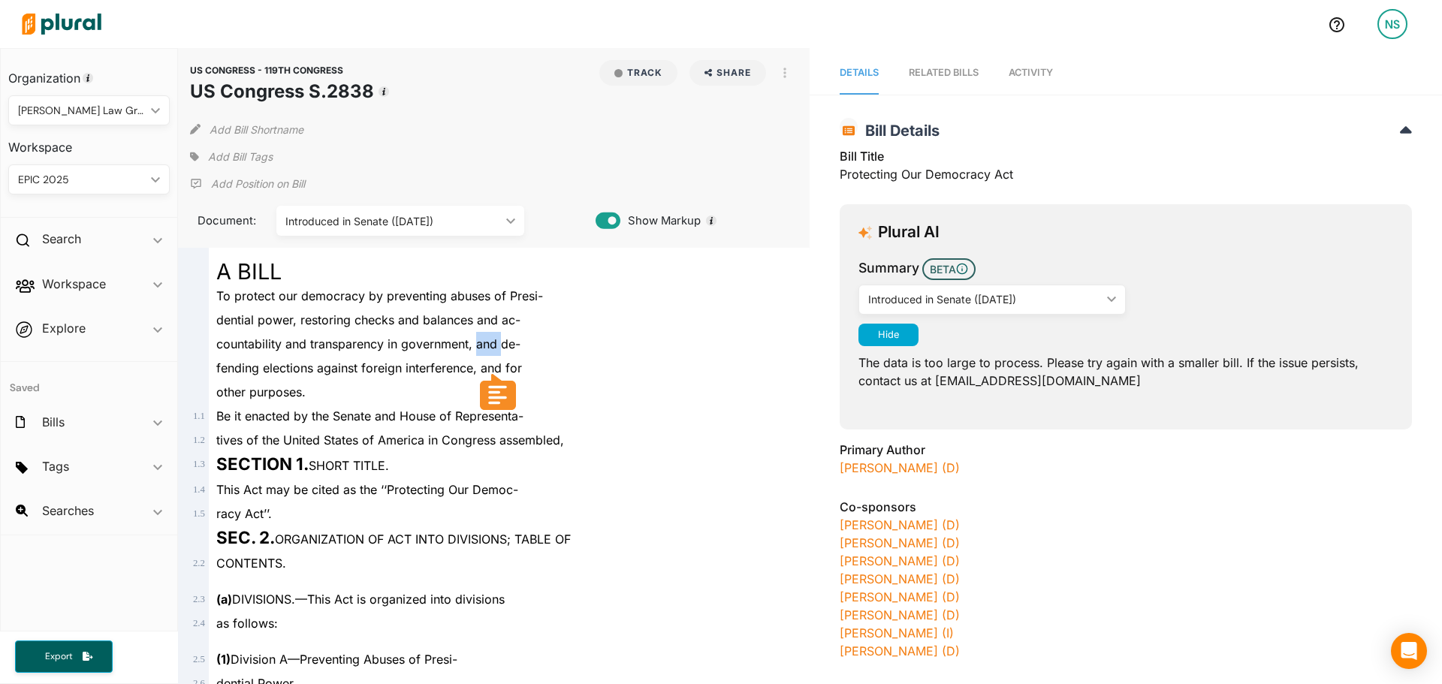
click at [478, 340] on span "countability and transparency in government, and de-" at bounding box center [368, 343] width 304 height 15
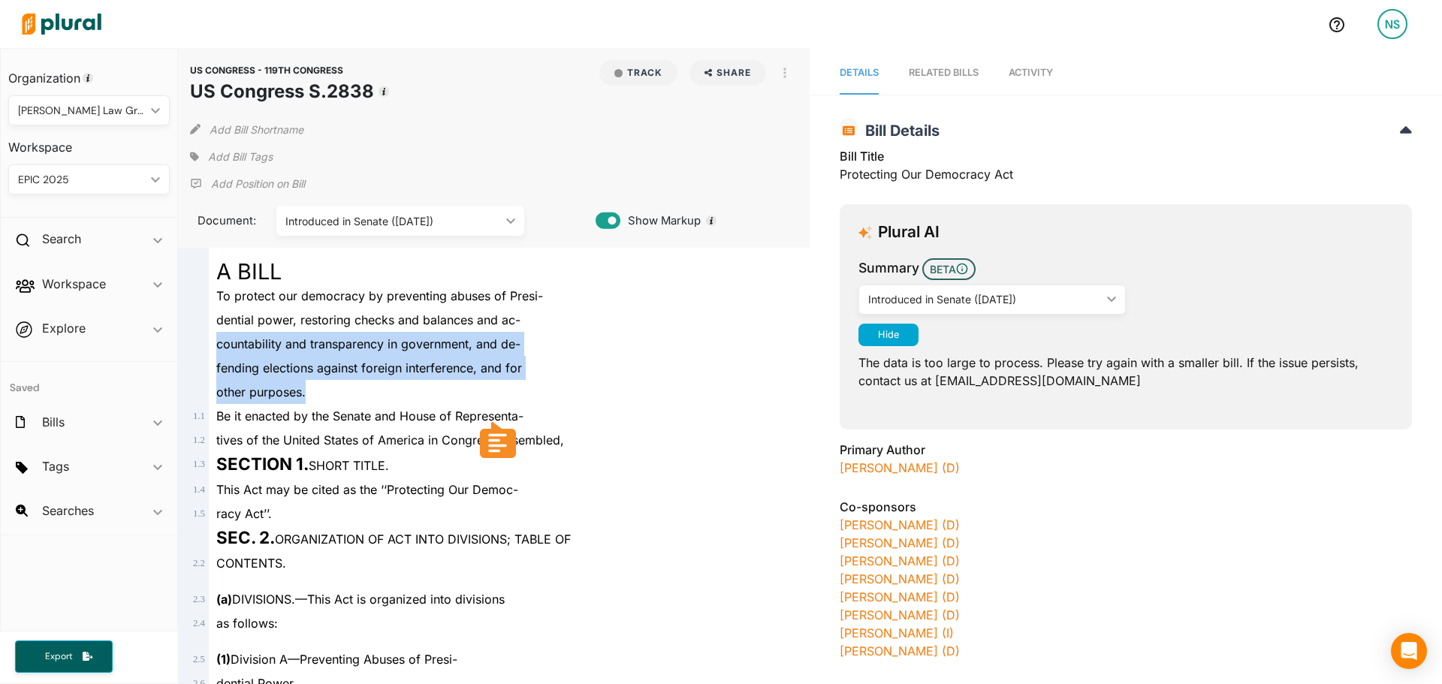
drag, startPoint x: 478, startPoint y: 340, endPoint x: 476, endPoint y: 397, distance: 57.1
click at [476, 397] on div "other purposes." at bounding box center [501, 392] width 584 height 24
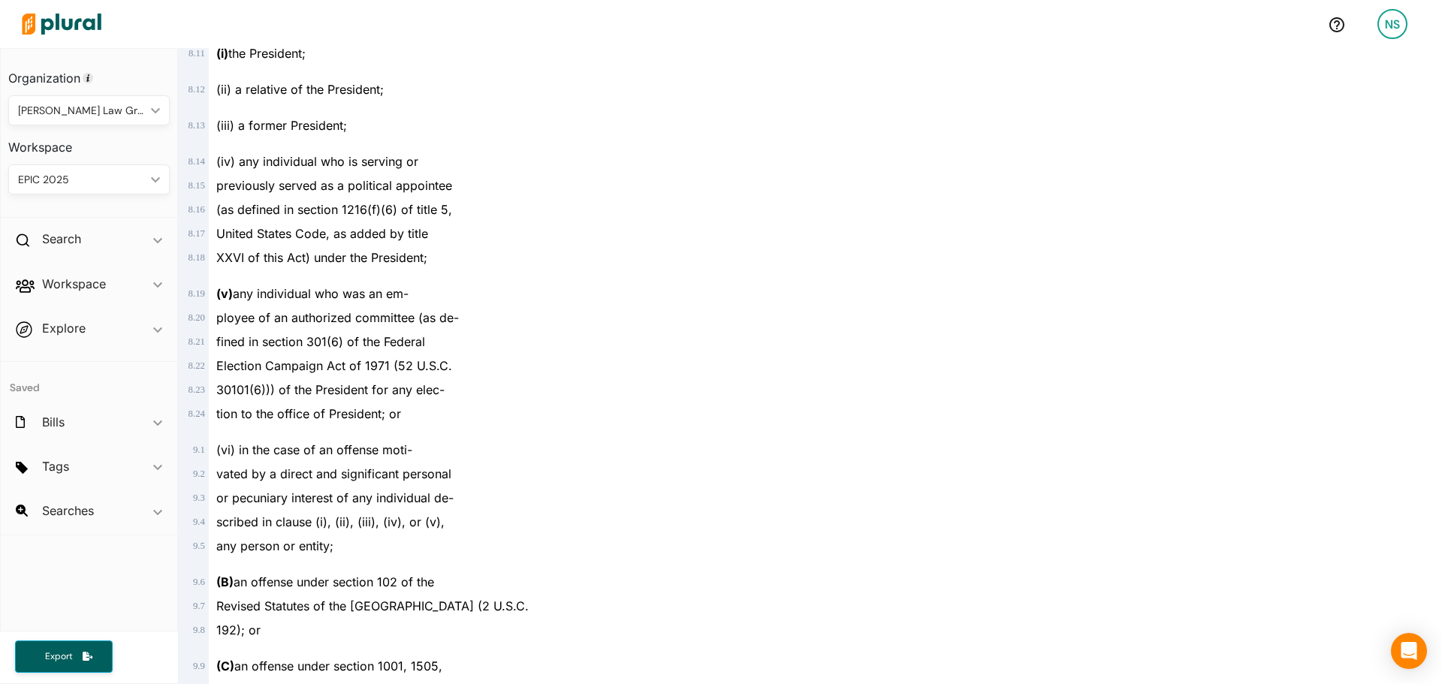
scroll to position [20745, 0]
